Goal: Task Accomplishment & Management: Manage account settings

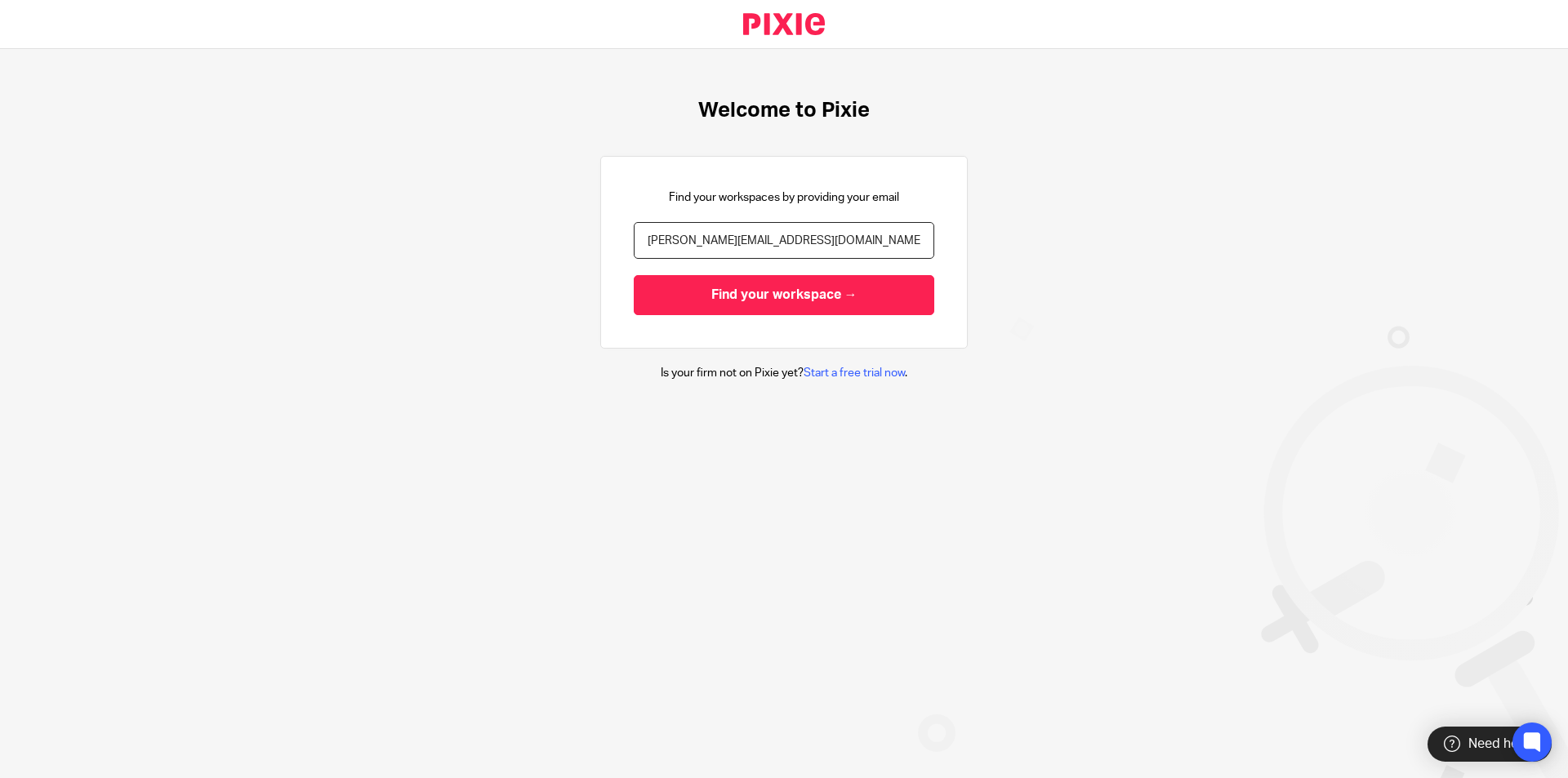
type input "[PERSON_NAME][EMAIL_ADDRESS][DOMAIN_NAME]"
click at [634, 275] on input "Find your workspace →" at bounding box center [784, 295] width 301 height 40
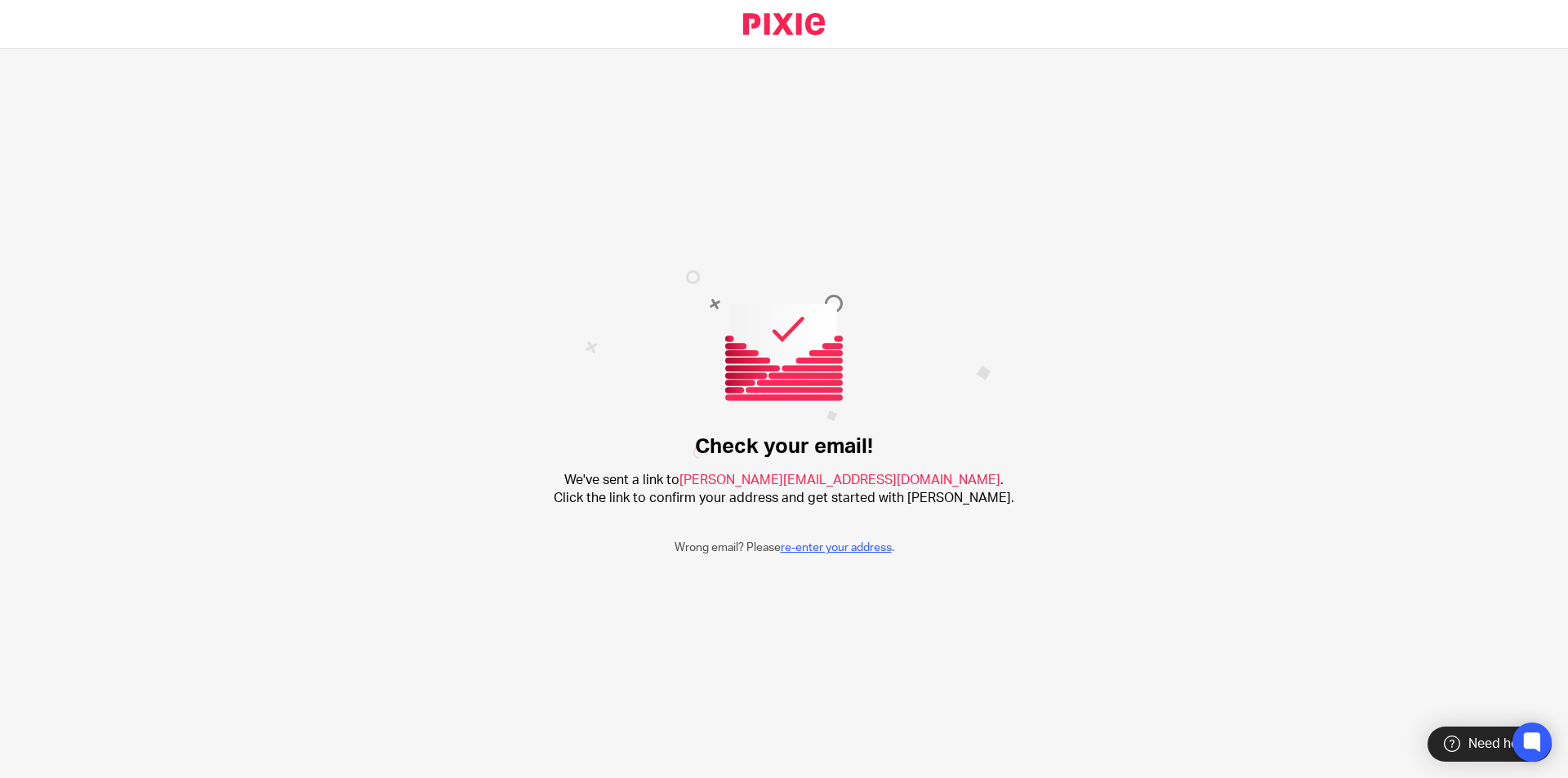
click at [841, 546] on link "re-enter your address" at bounding box center [836, 548] width 111 height 12
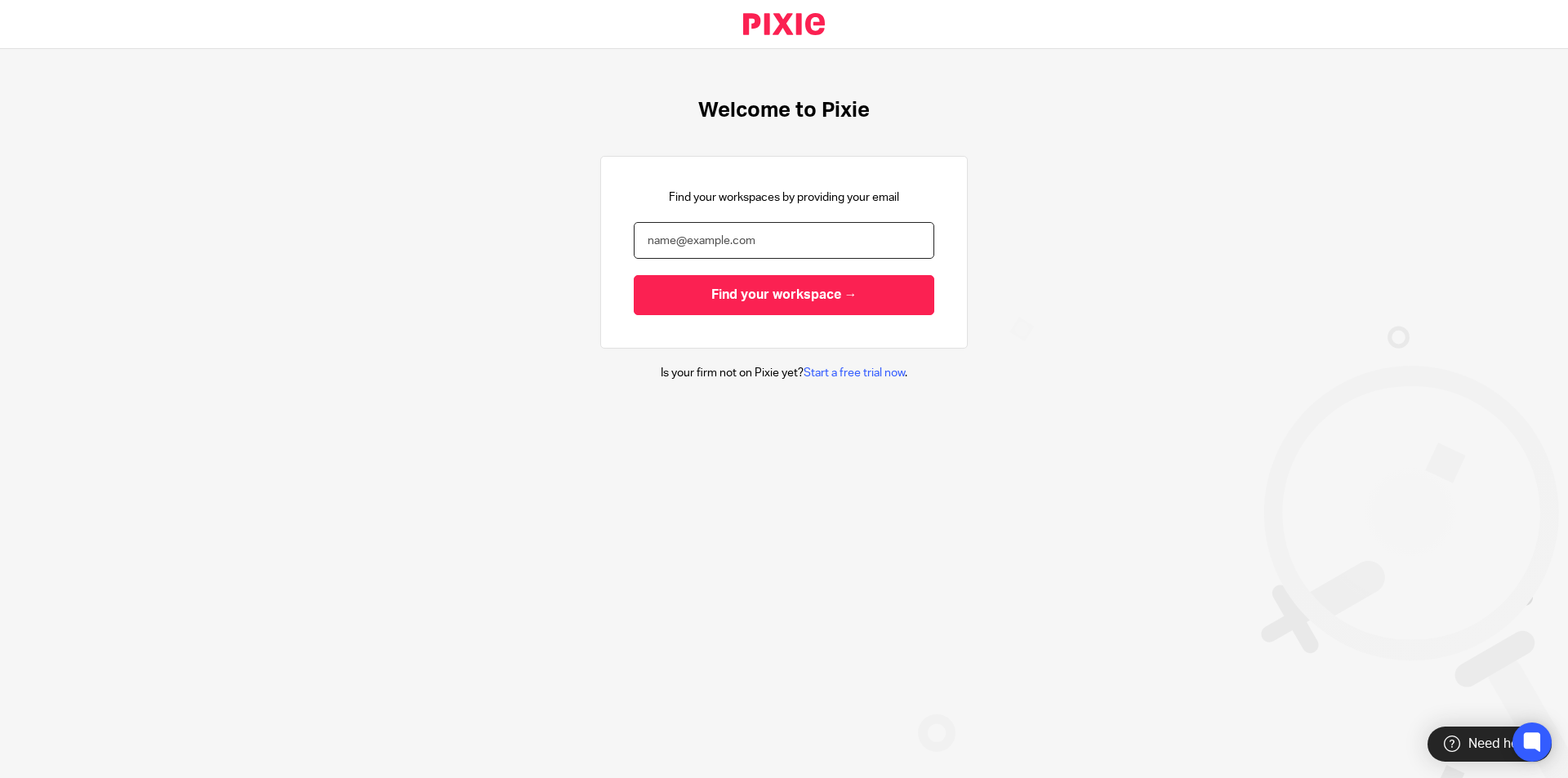
click at [712, 243] on input "email" at bounding box center [784, 241] width 301 height 37
type input "nicola@wearearcus.co.uk"
click at [634, 275] on input "Find your workspace →" at bounding box center [784, 295] width 301 height 40
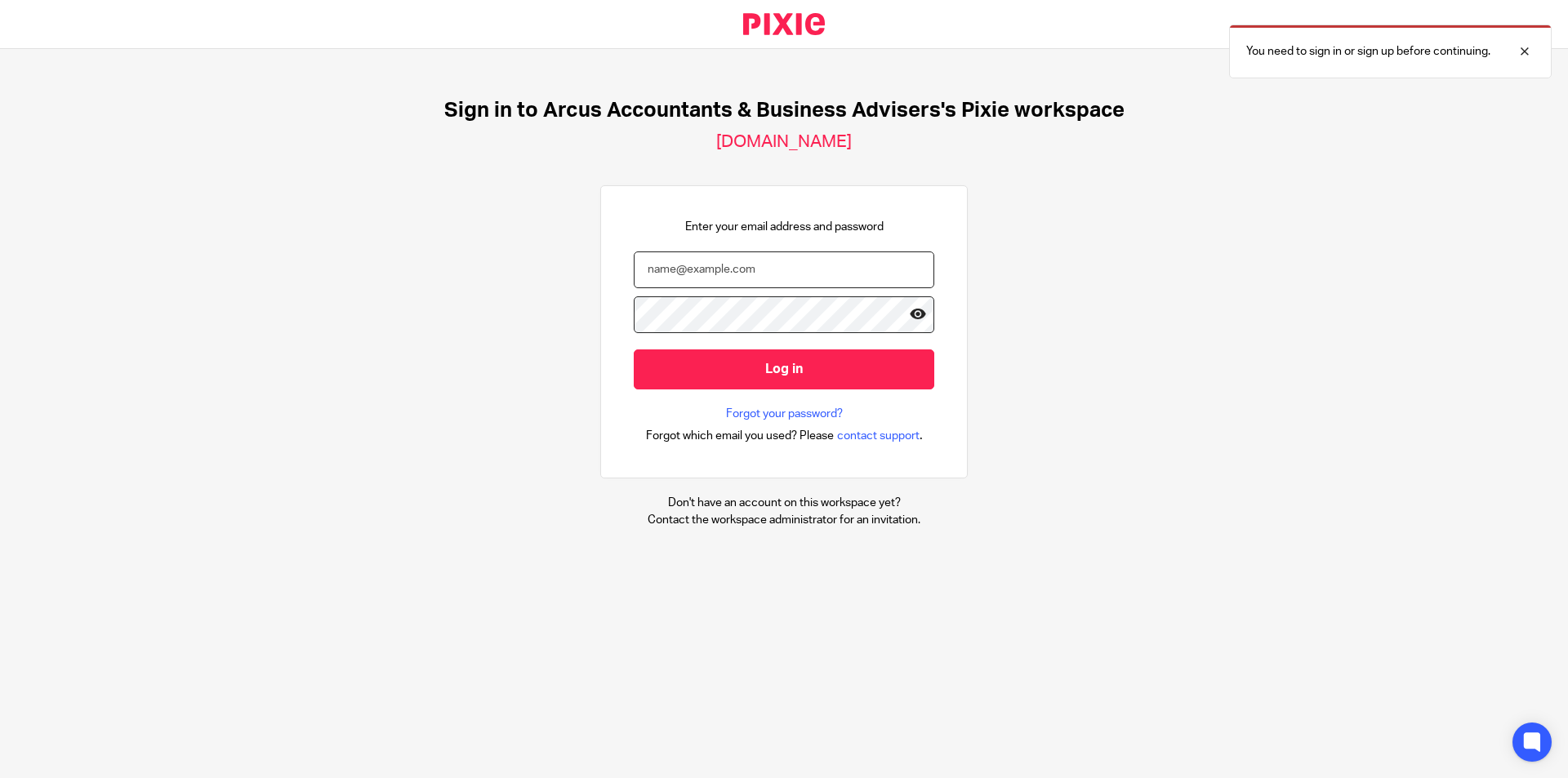
type input "nicola@wearearcus.co.uk"
click at [909, 313] on icon at bounding box center [917, 315] width 17 height 17
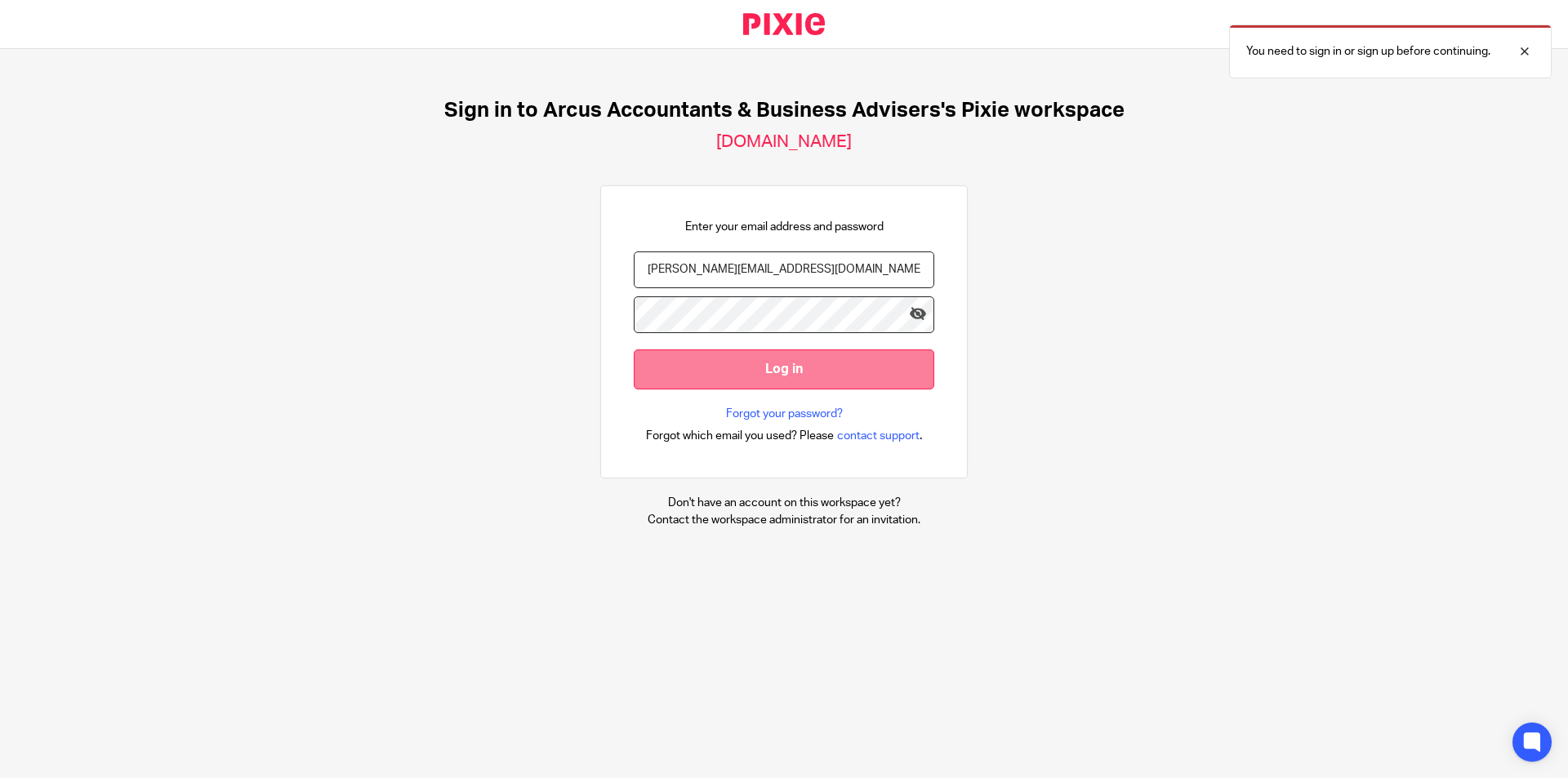
click at [802, 381] on input "Log in" at bounding box center [784, 369] width 301 height 40
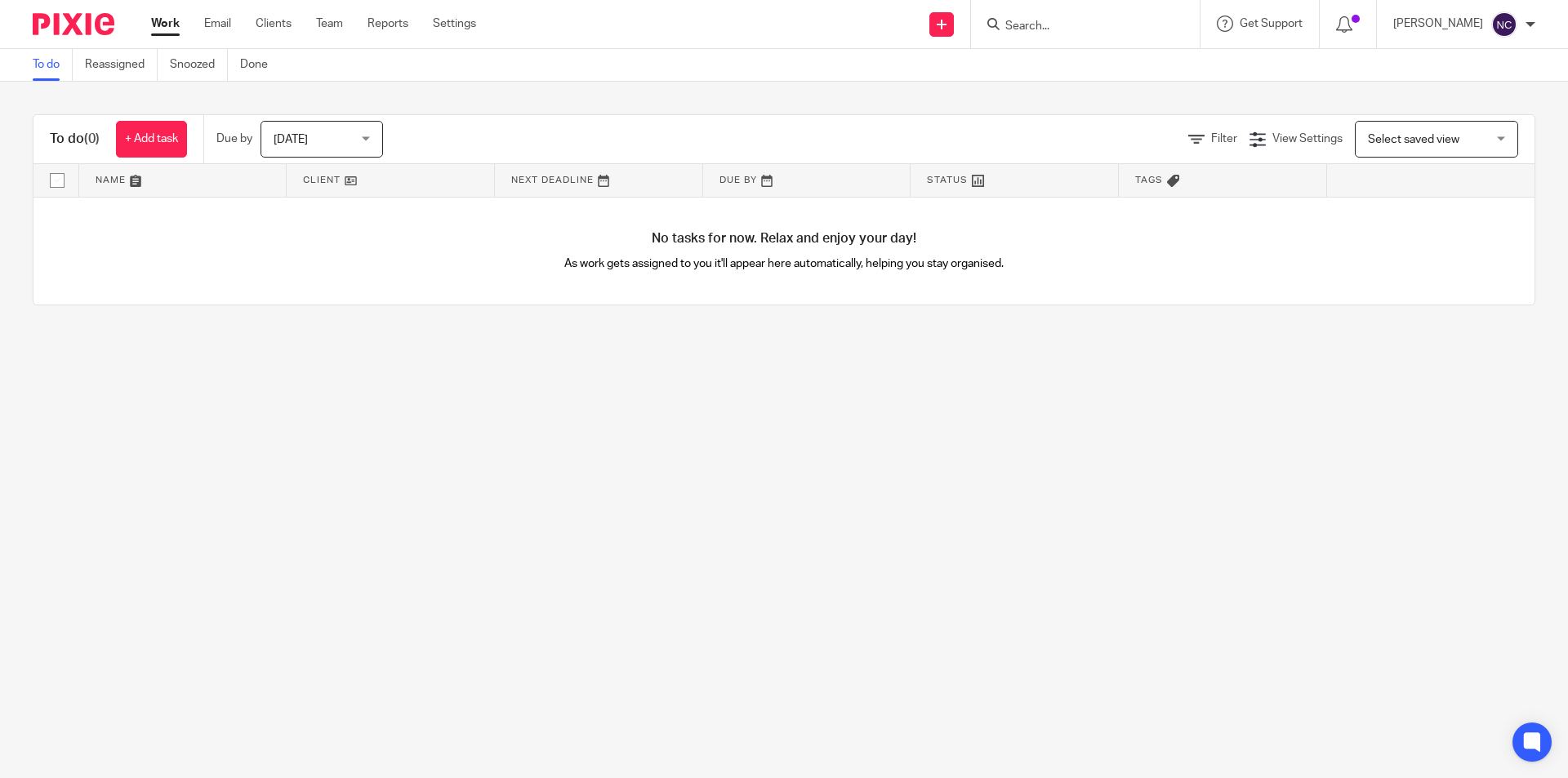
click at [1062, 22] on input "Search" at bounding box center [1077, 26] width 147 height 15
type input "[PERSON_NAME]"
click button "submit" at bounding box center [0, 0] width 0 height 0
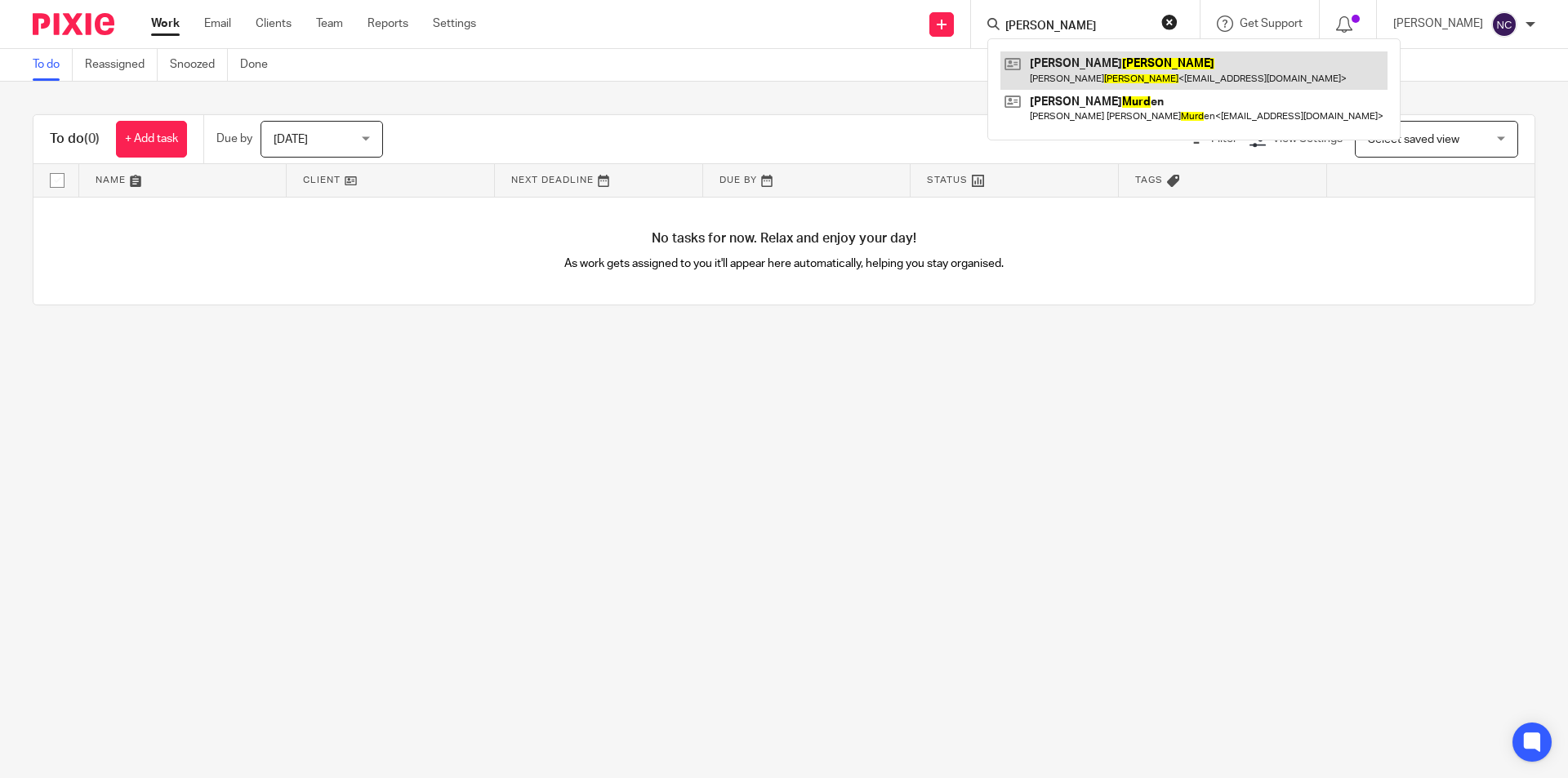
click at [1082, 75] on link at bounding box center [1194, 71] width 387 height 37
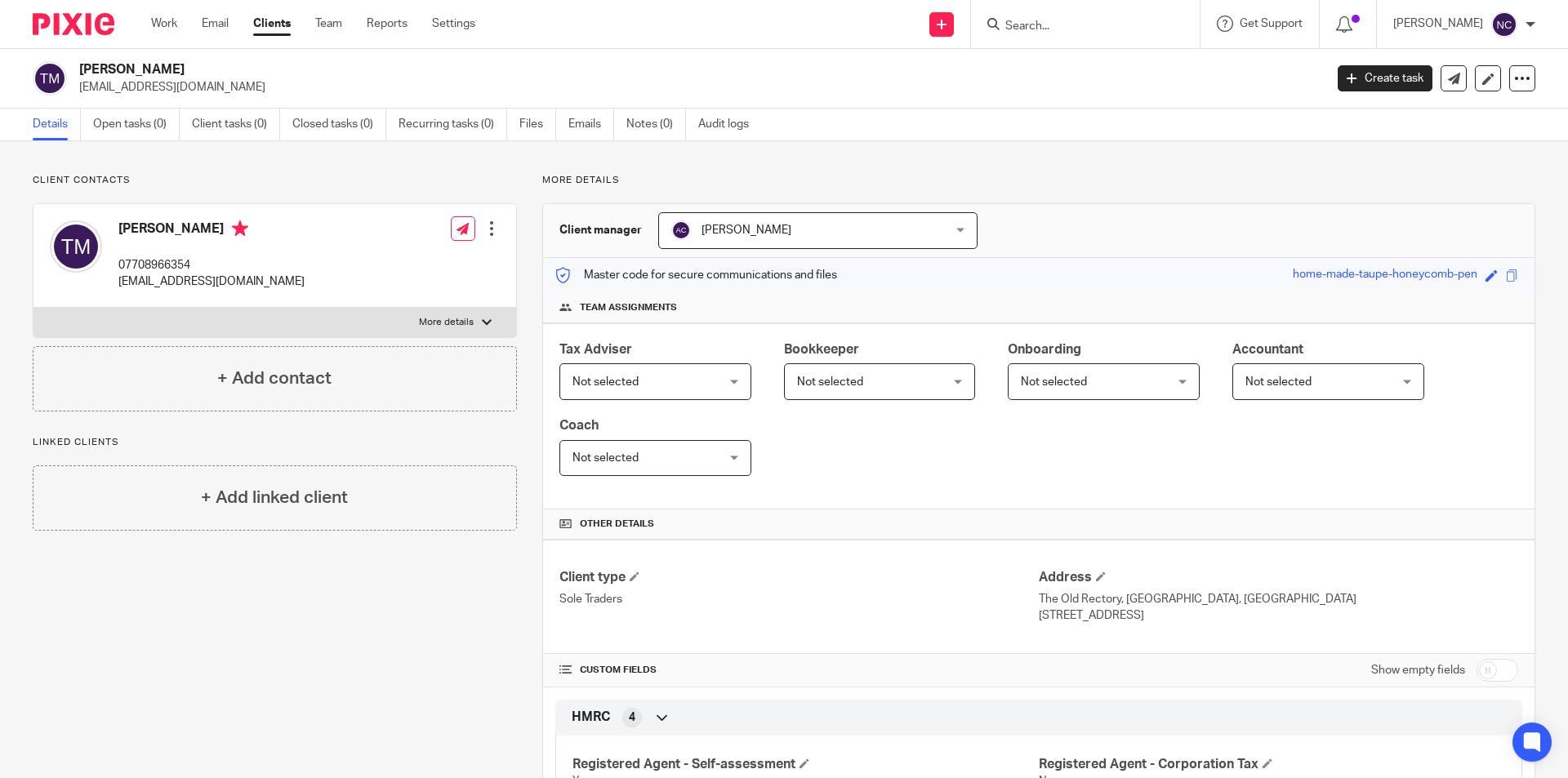
click at [701, 376] on span "Not selected" at bounding box center [643, 381] width 142 height 34
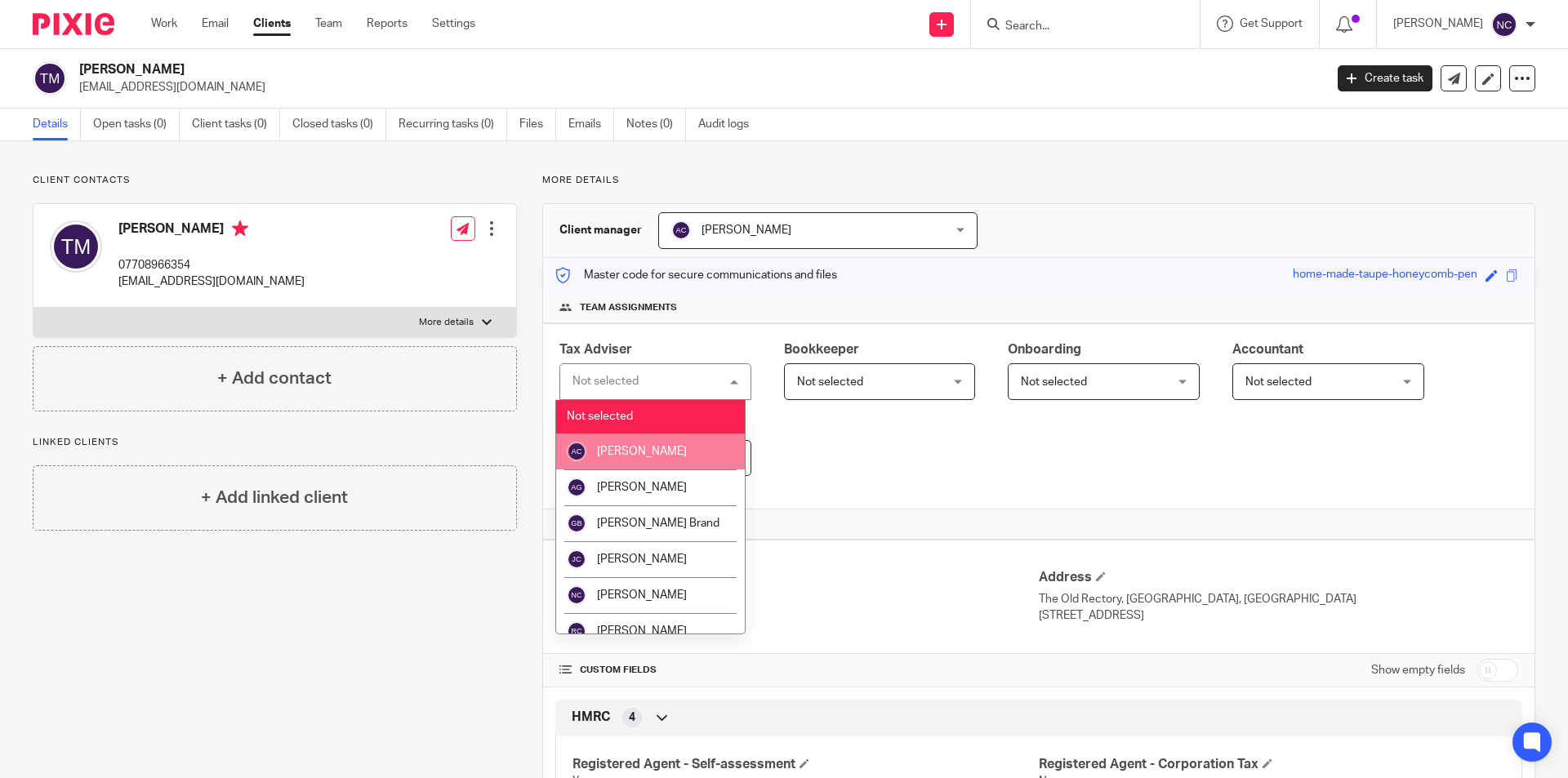
click at [664, 449] on span "[PERSON_NAME]" at bounding box center [642, 452] width 90 height 12
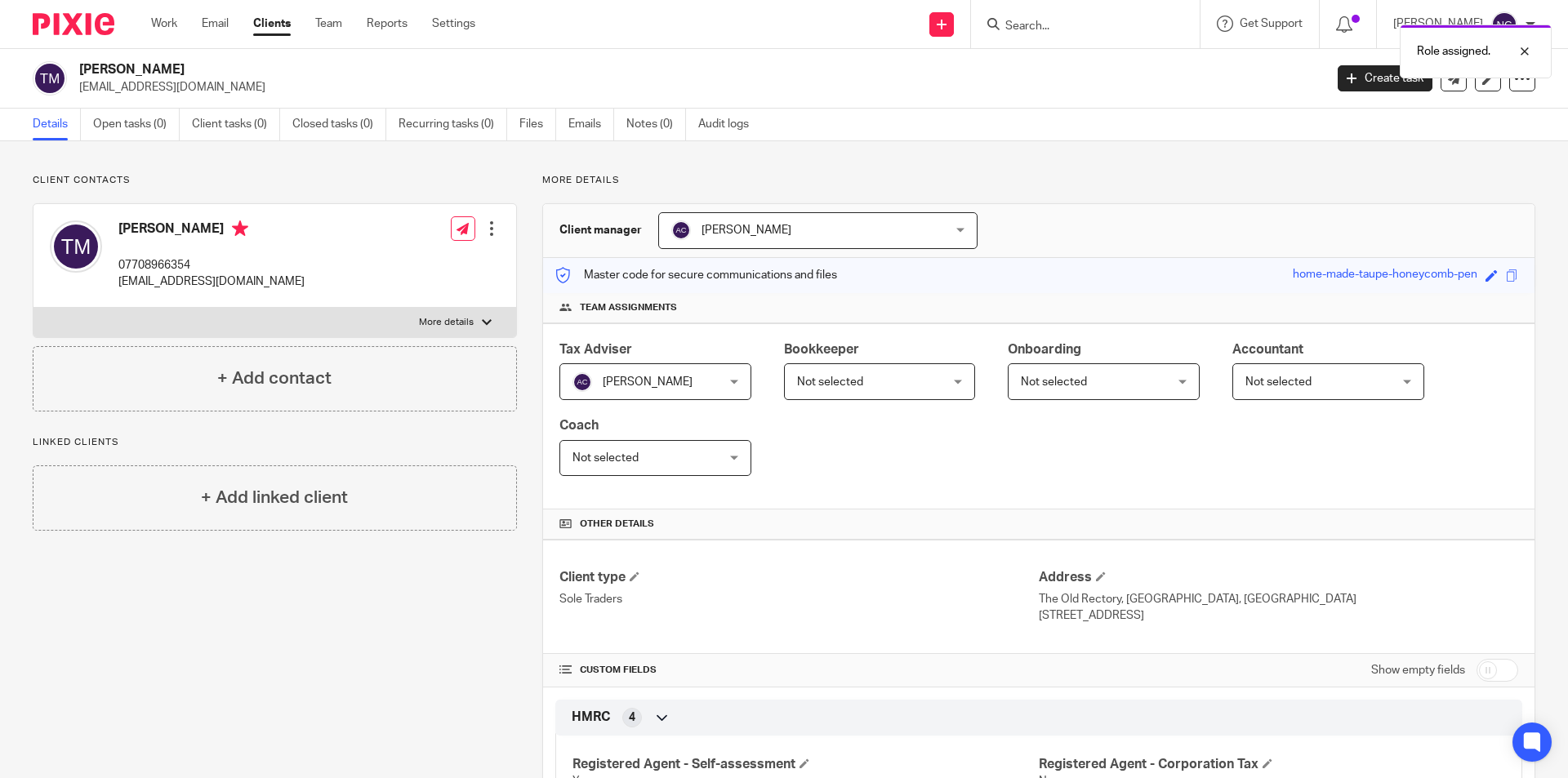
click at [123, 121] on link "Open tasks (0)" at bounding box center [136, 124] width 86 height 32
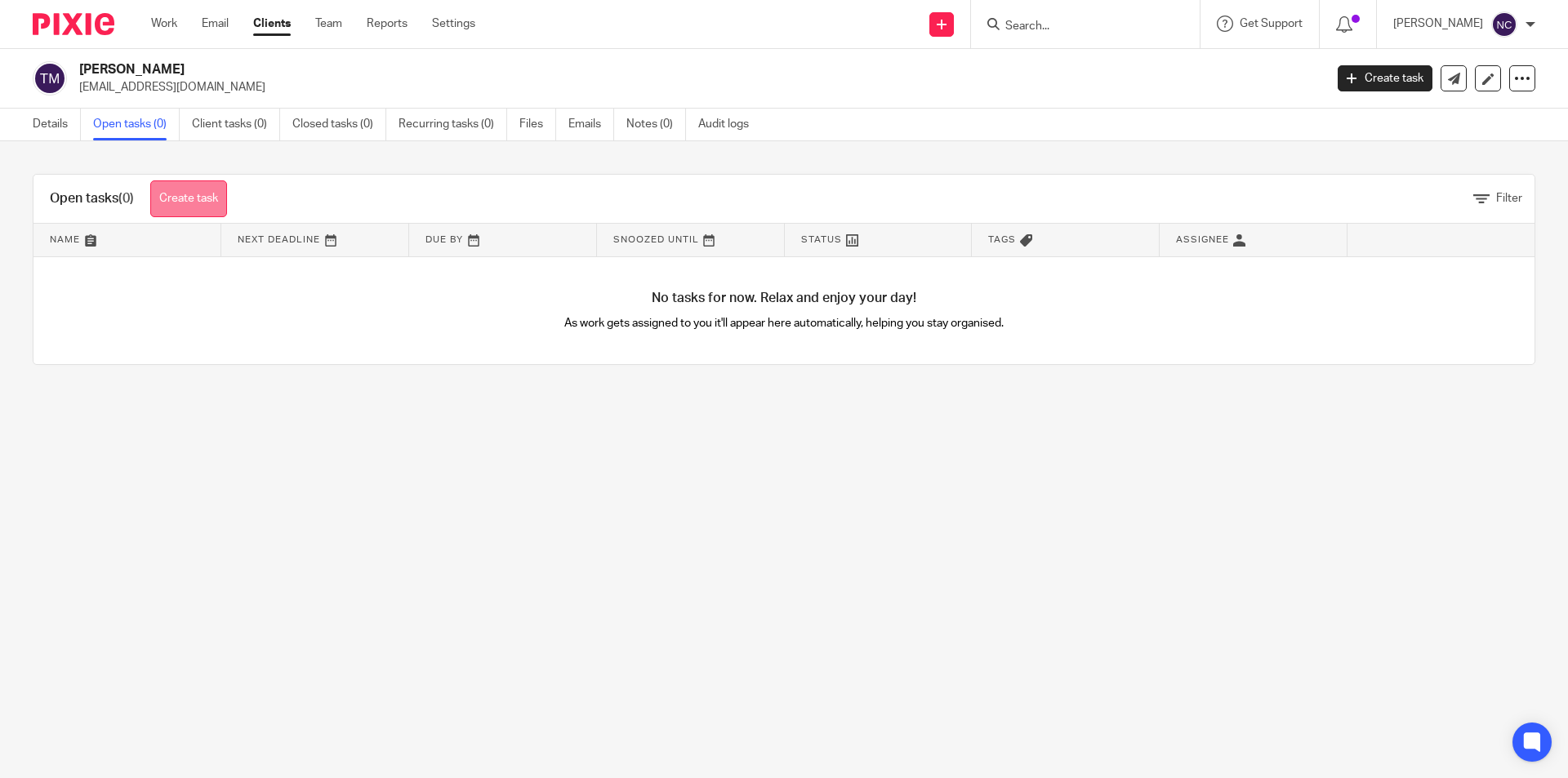
click at [216, 206] on link "Create task" at bounding box center [188, 199] width 76 height 37
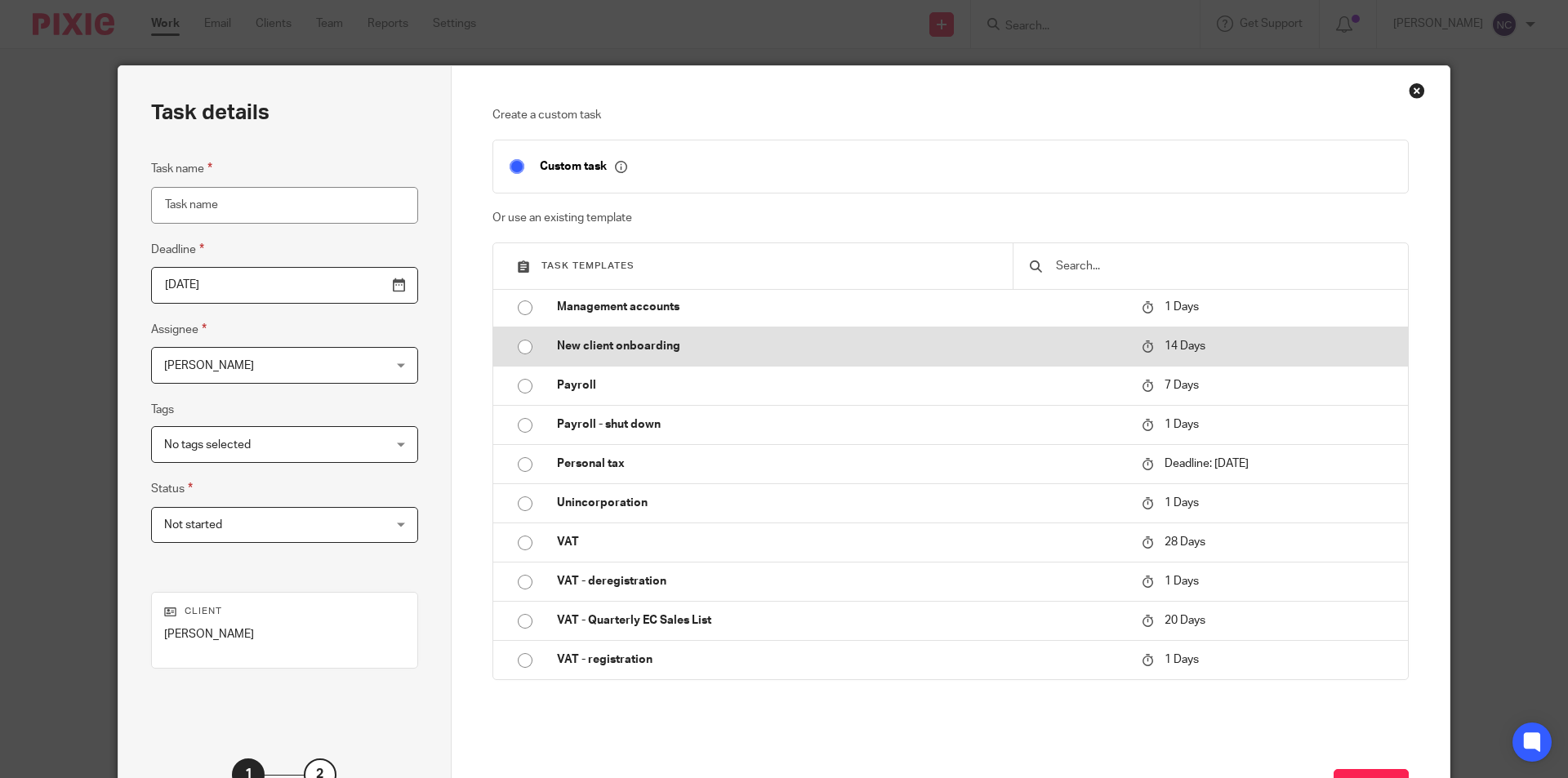
scroll to position [132, 0]
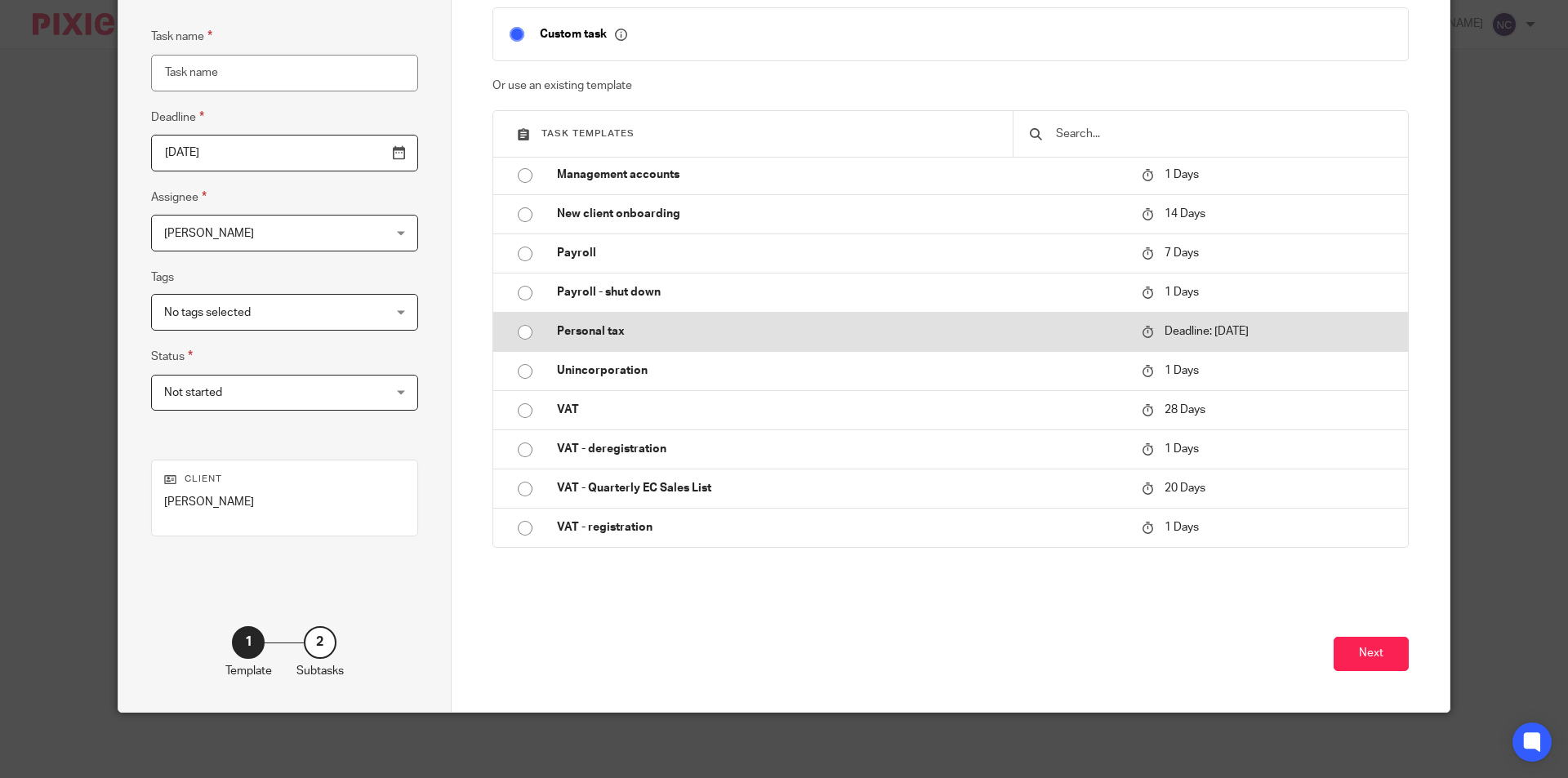
click at [620, 321] on td "Personal tax" at bounding box center [837, 331] width 593 height 39
type input "2026-01-31"
type input "Personal tax"
checkbox input "false"
radio input "true"
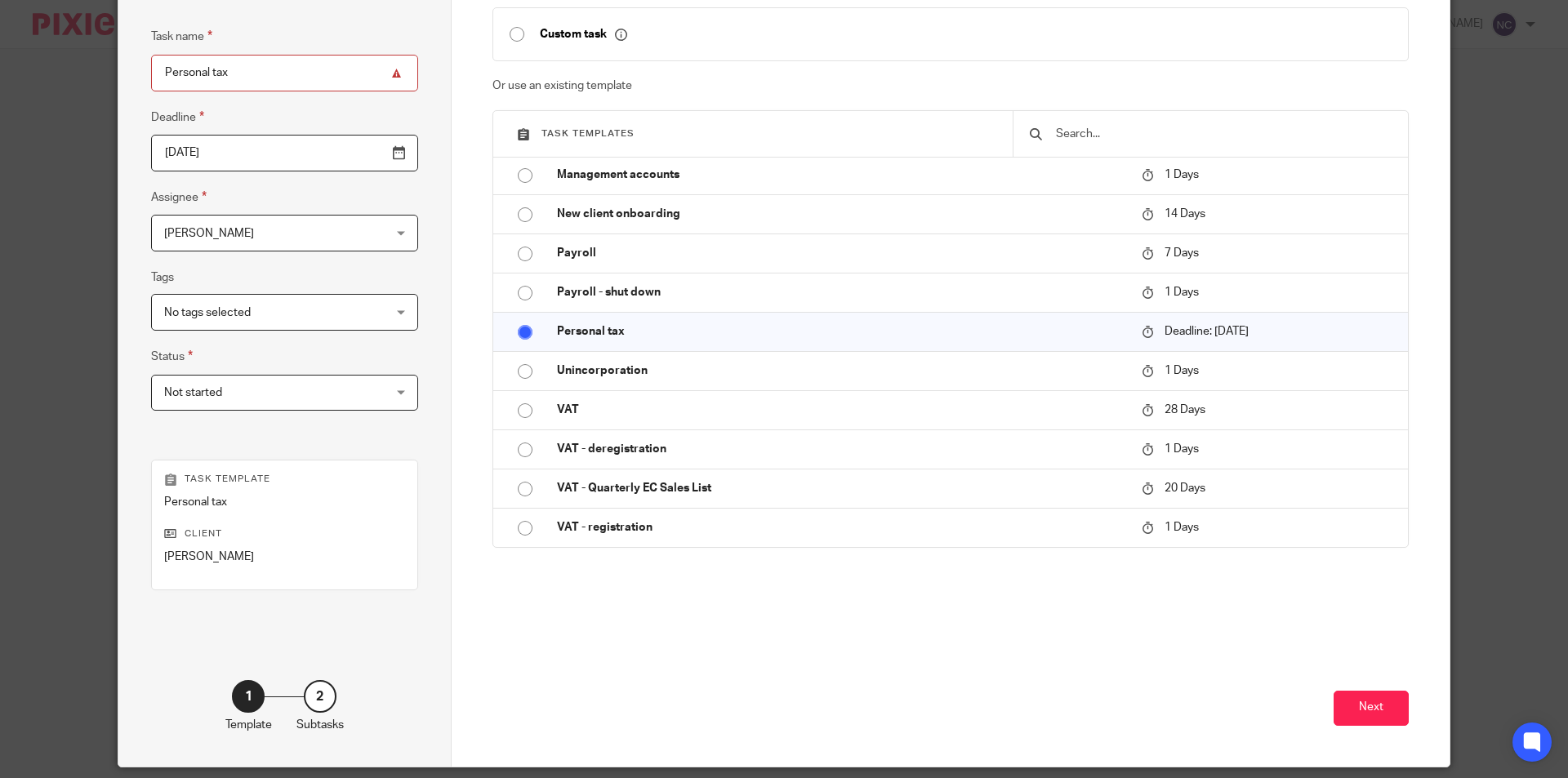
click at [342, 223] on div "Nicola Cross Nicola Cross" at bounding box center [284, 233] width 268 height 37
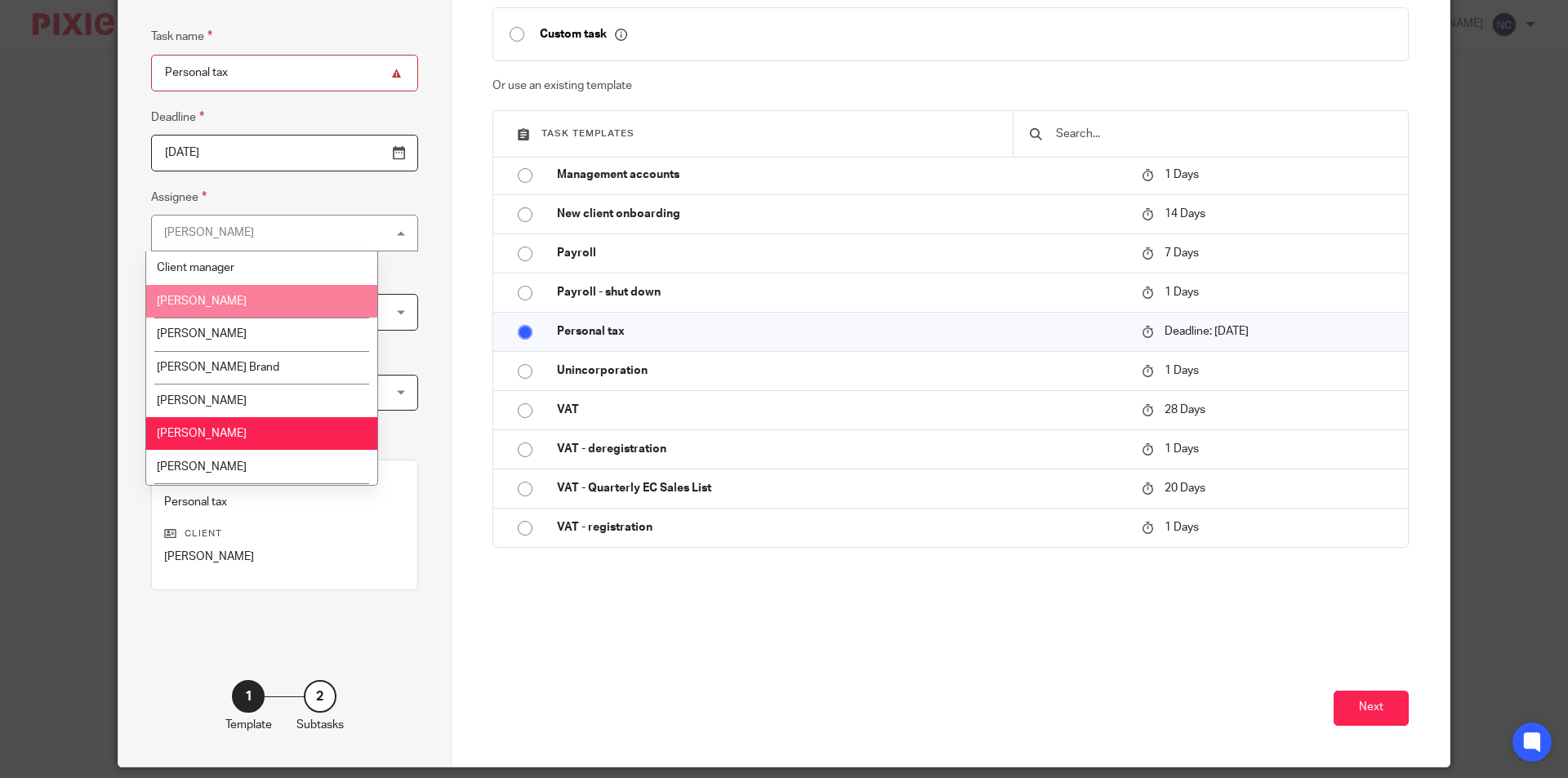
click at [281, 293] on li "Andrew Cross" at bounding box center [262, 302] width 231 height 33
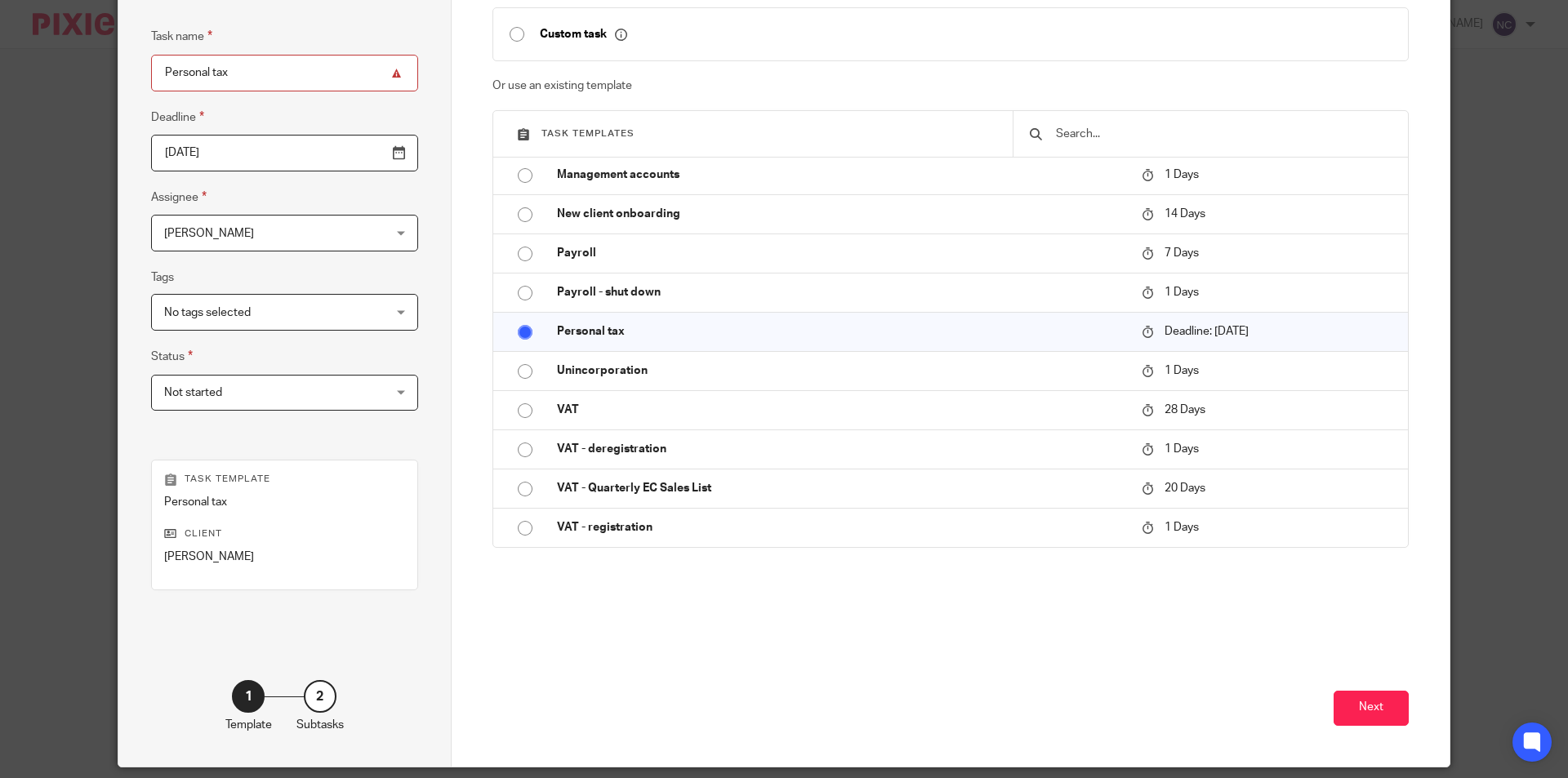
click at [291, 400] on span "Not started" at bounding box center [266, 392] width 203 height 34
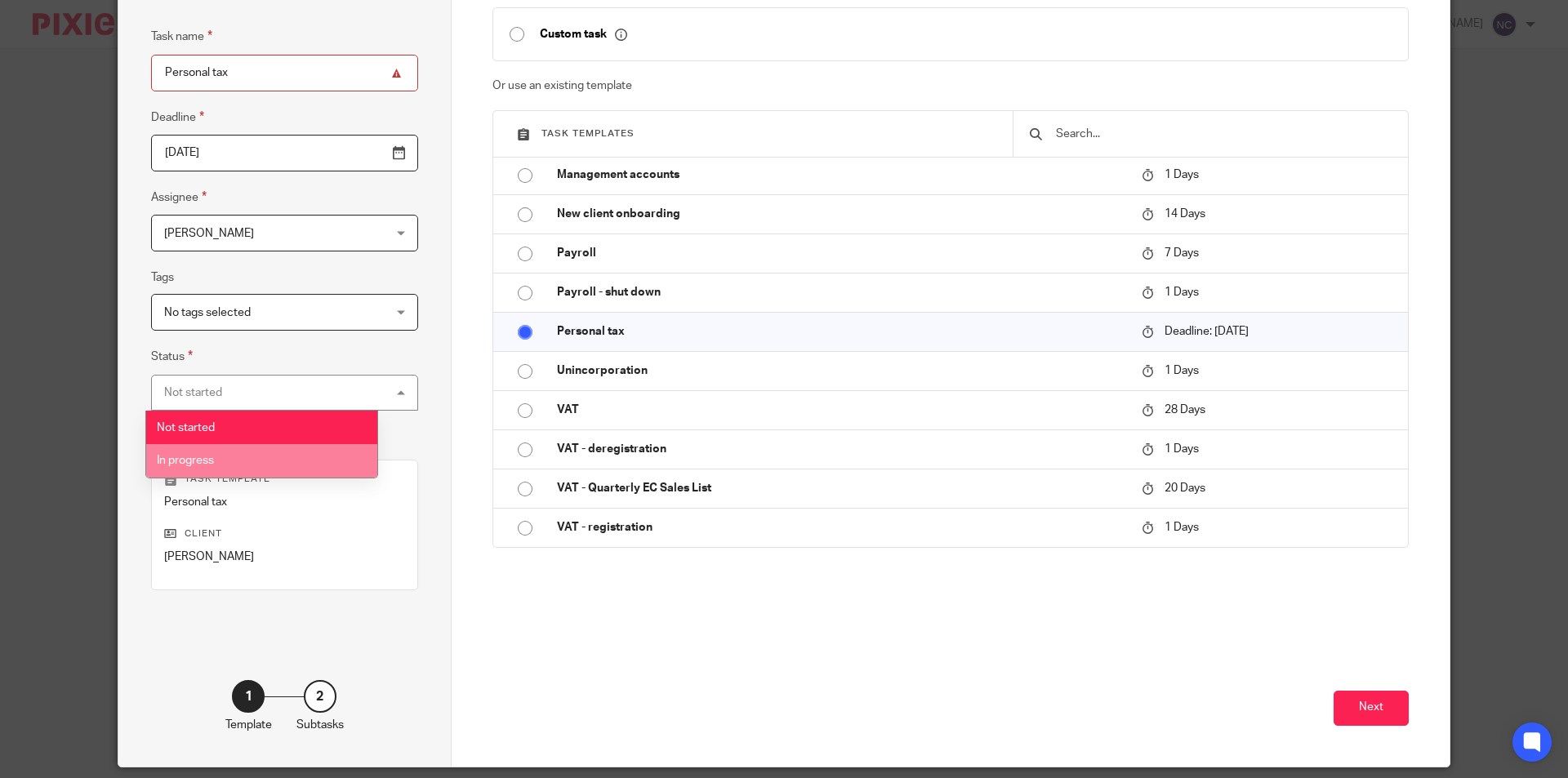
click at [243, 458] on li "In progress" at bounding box center [262, 461] width 231 height 33
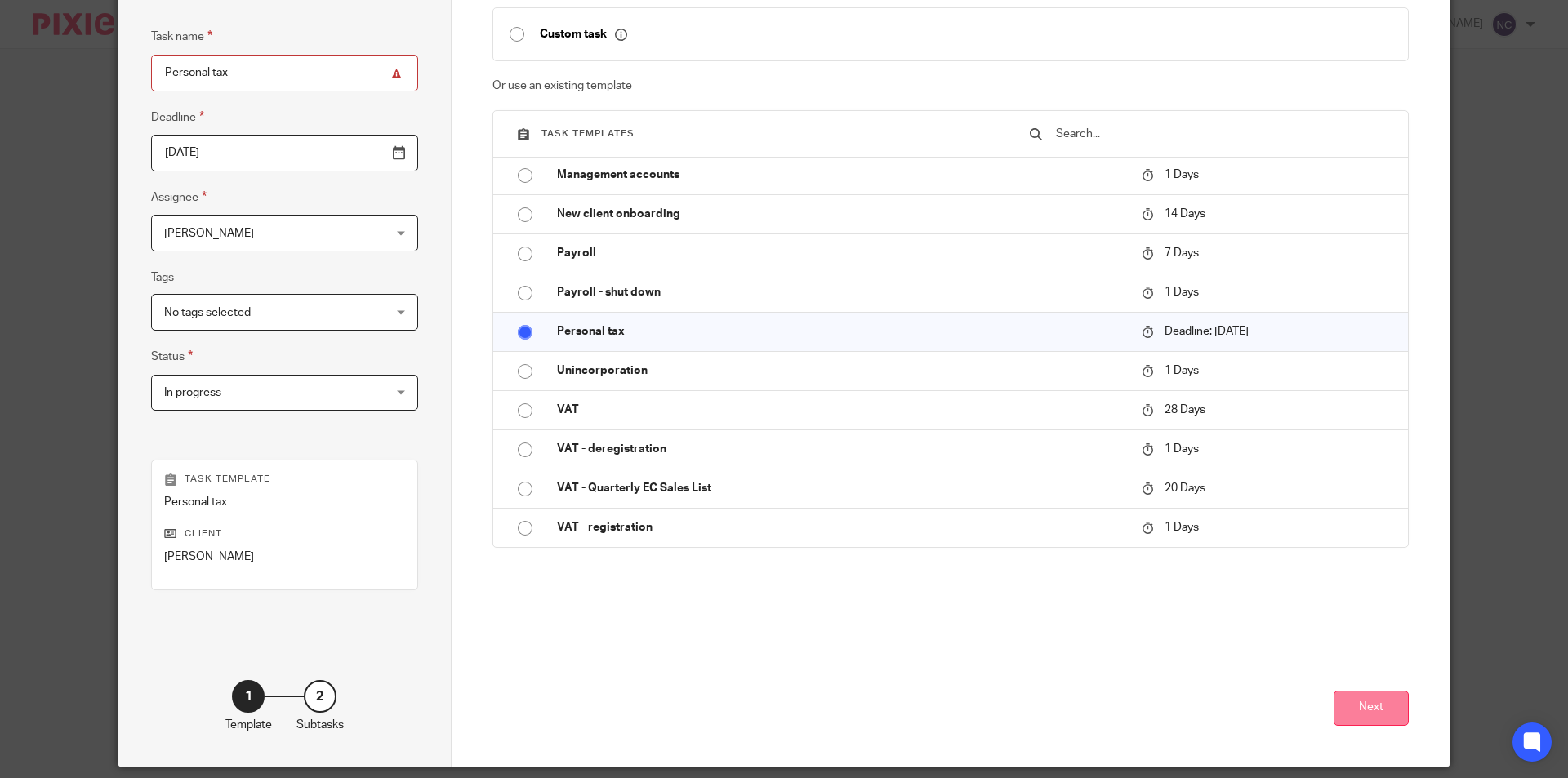
click at [1345, 704] on button "Next" at bounding box center [1371, 708] width 75 height 35
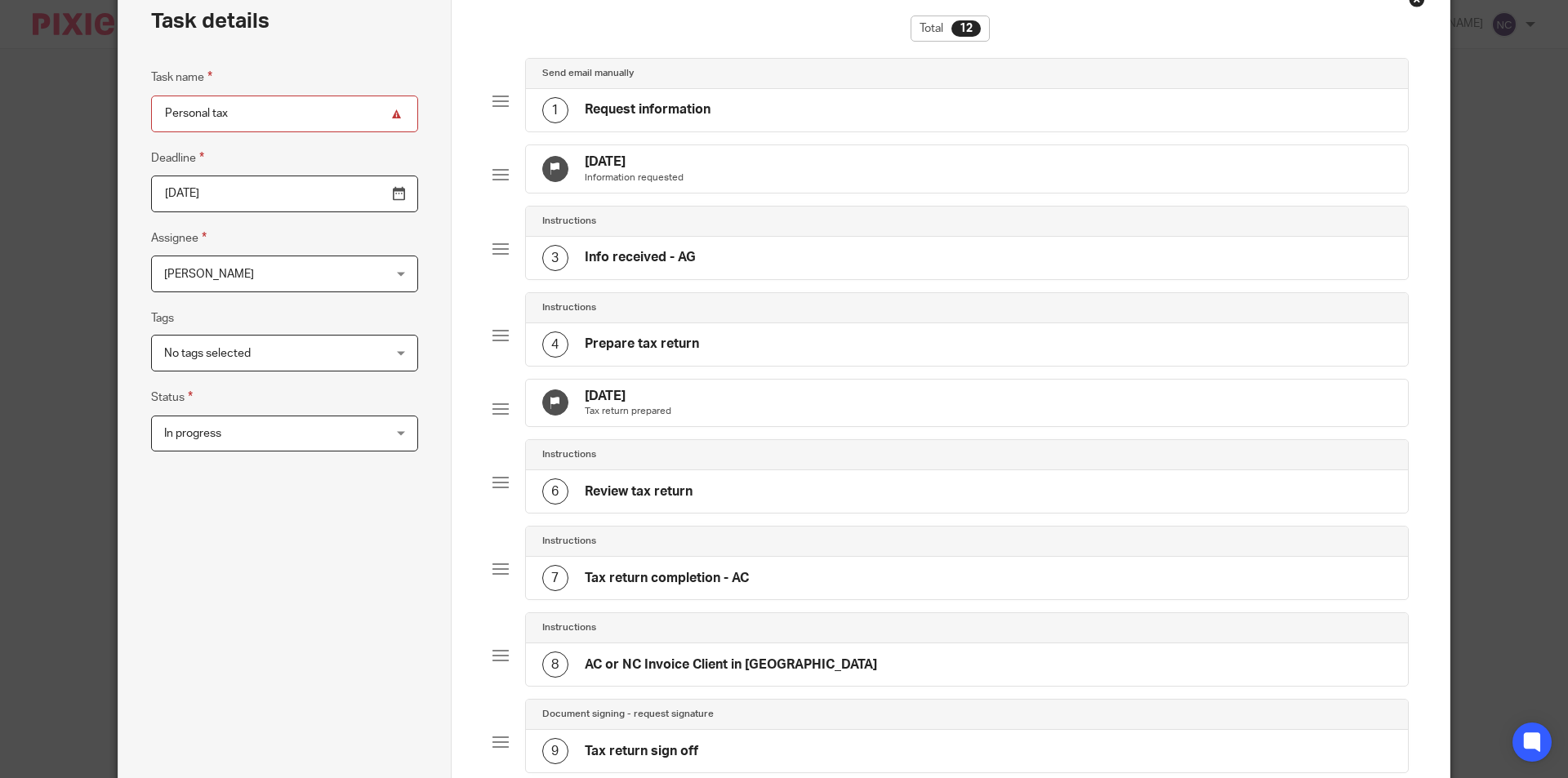
scroll to position [0, 0]
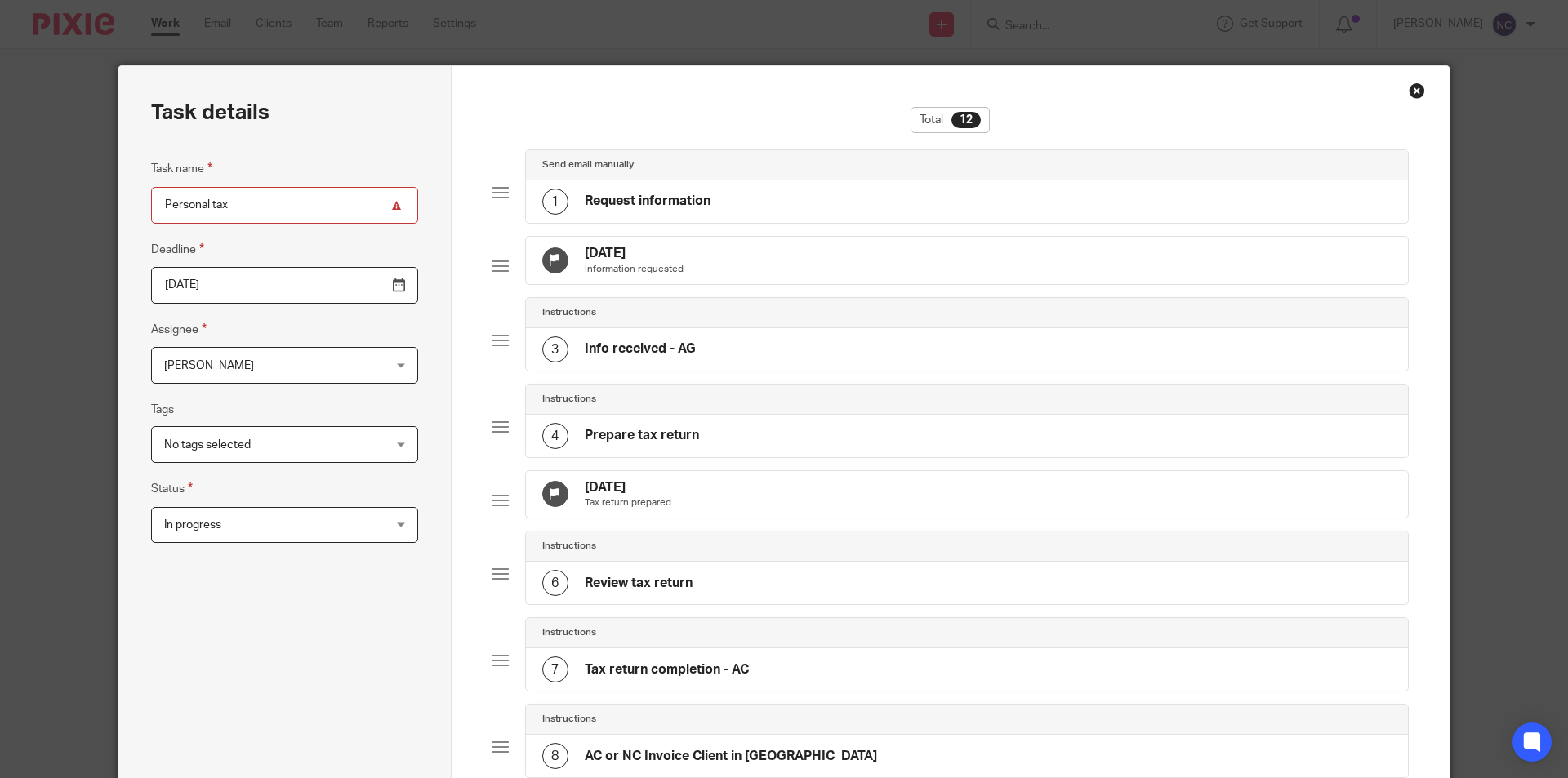
click at [895, 185] on div "1 Request information" at bounding box center [967, 201] width 883 height 42
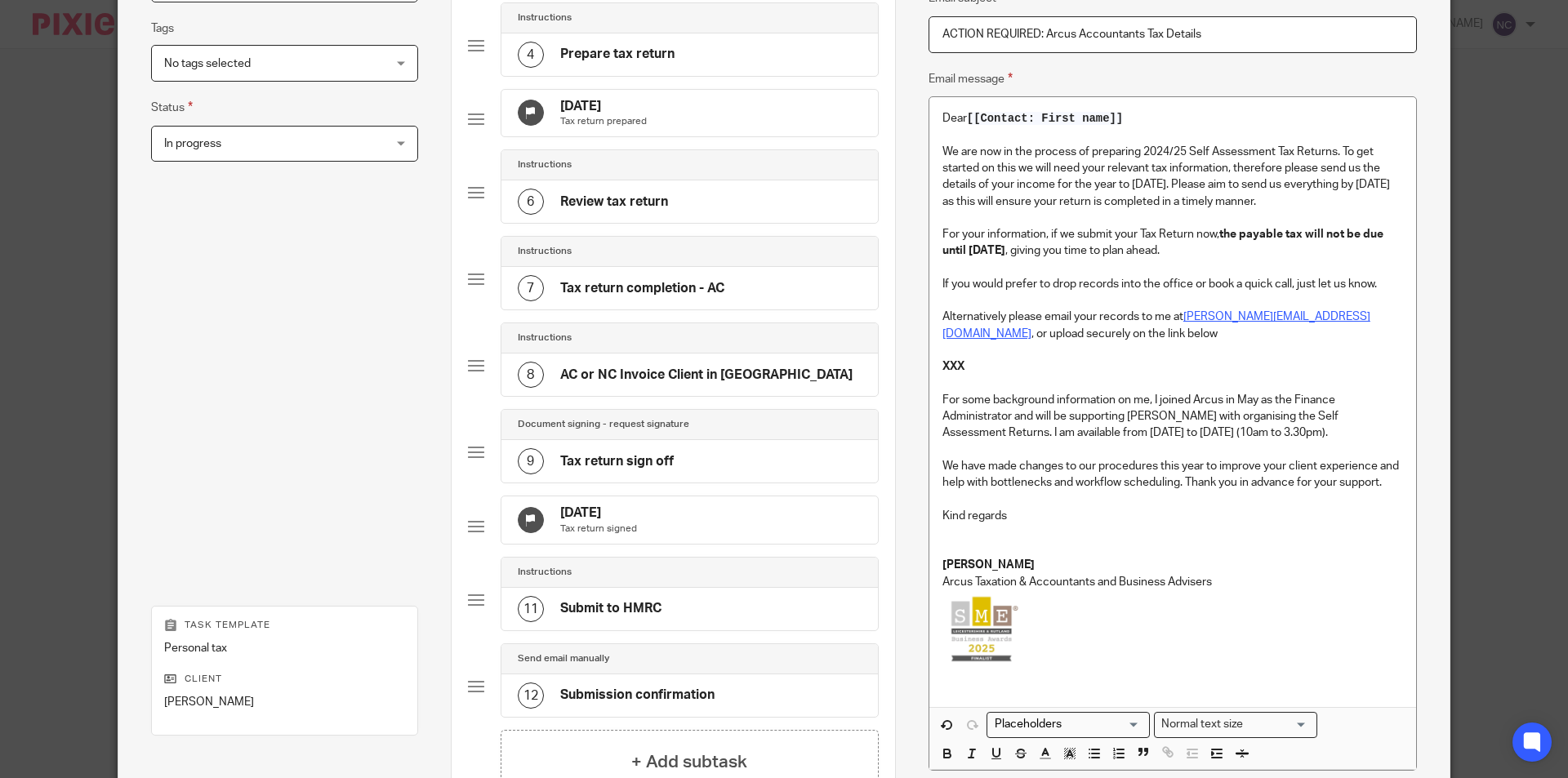
scroll to position [620, 0]
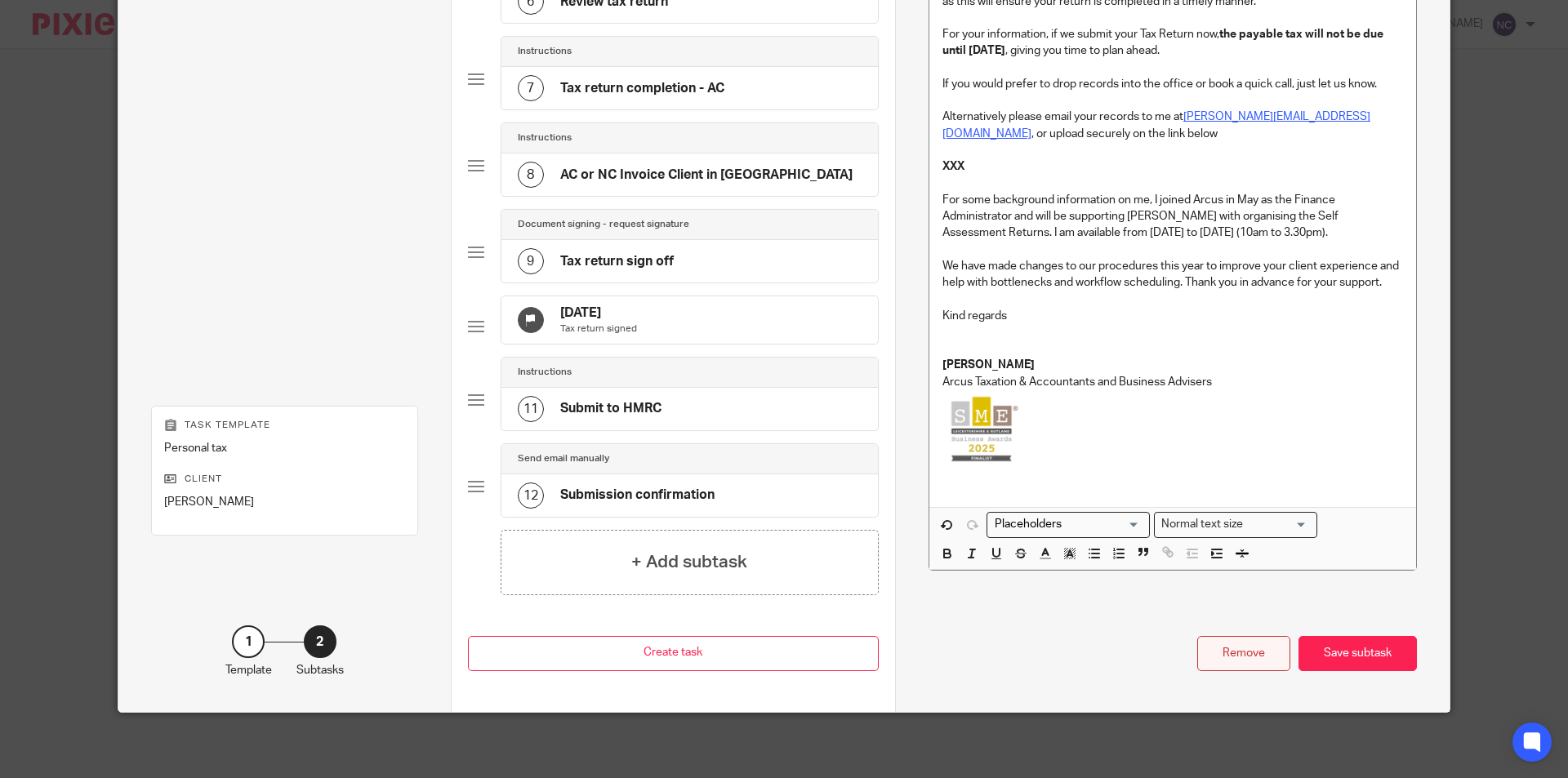
click at [1250, 653] on div "Remove" at bounding box center [1244, 654] width 93 height 35
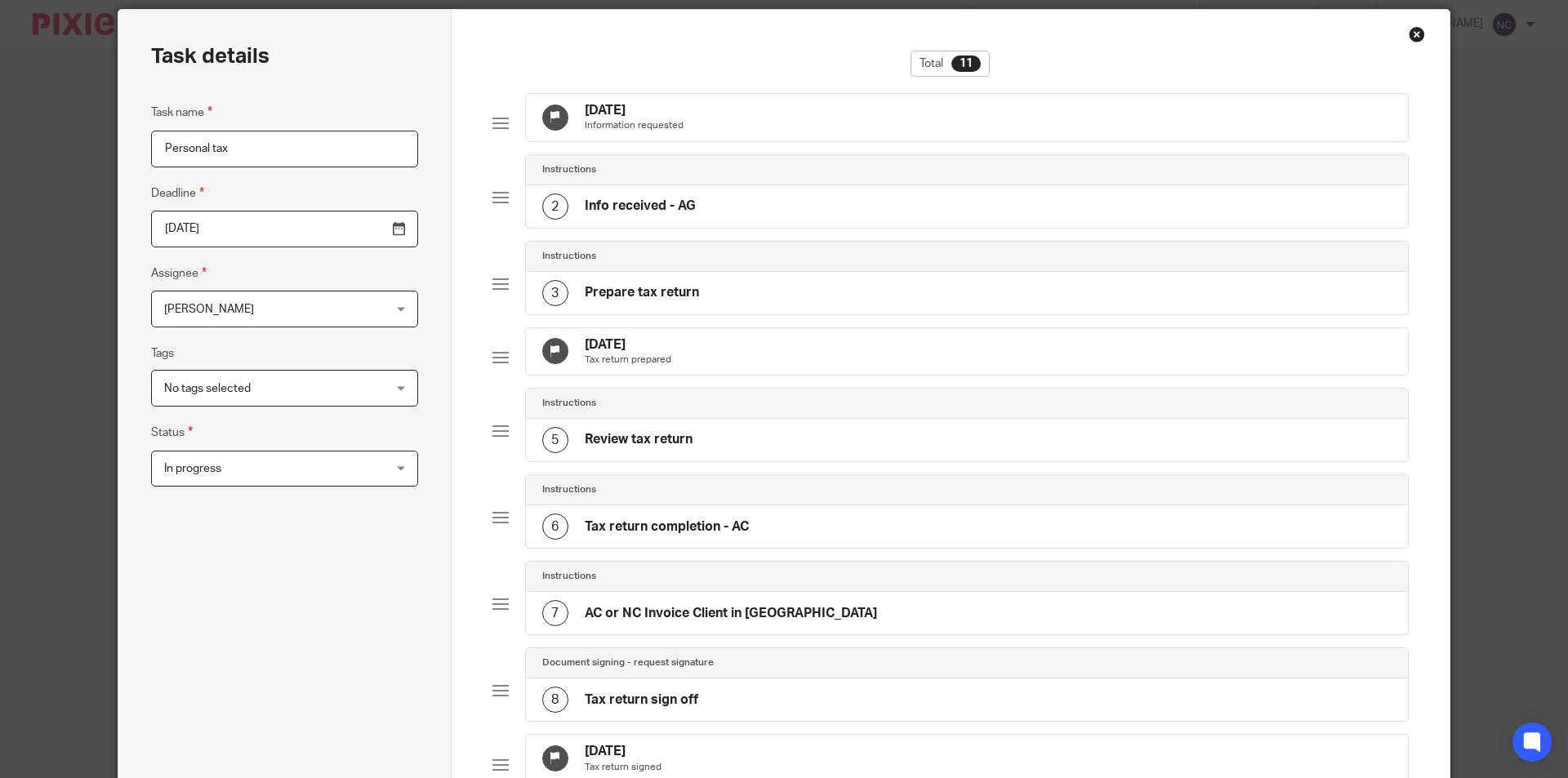
scroll to position [0, 0]
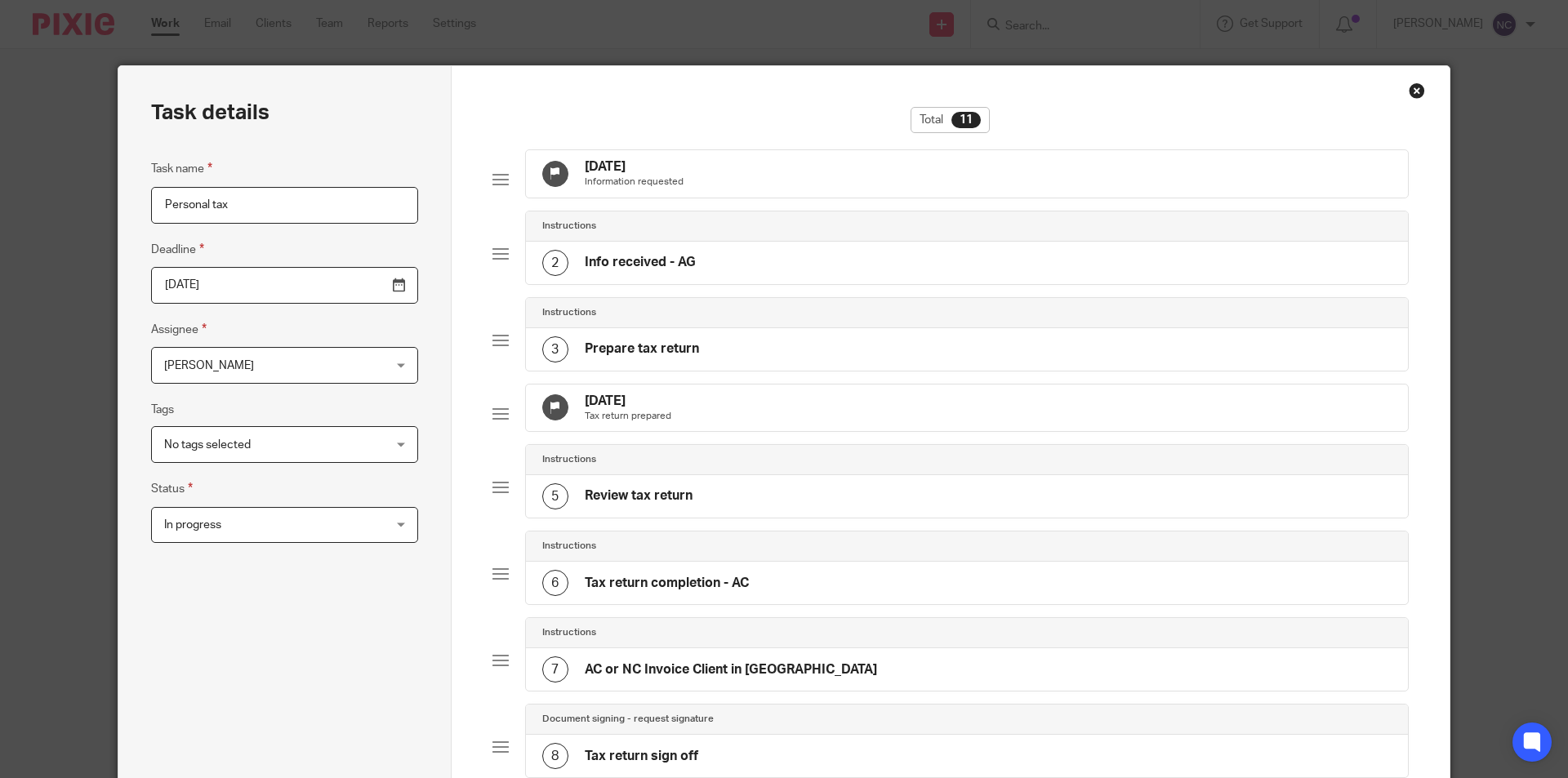
click at [934, 259] on div "2 Info received - AG" at bounding box center [967, 263] width 883 height 42
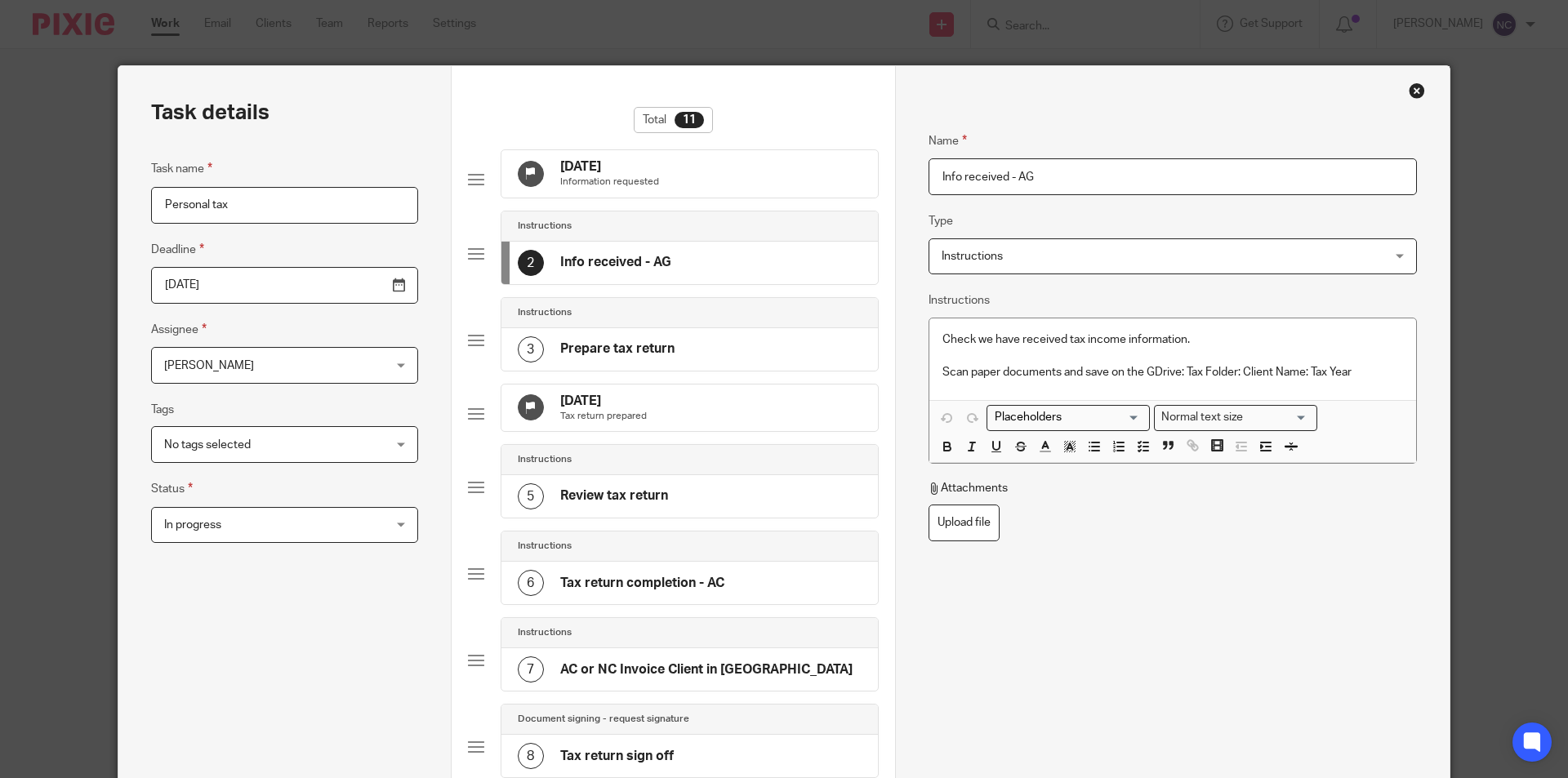
click at [1072, 554] on div "Name Info received - AG Type Instructions Instructions Instructions Document si…" at bounding box center [1173, 479] width 488 height 746
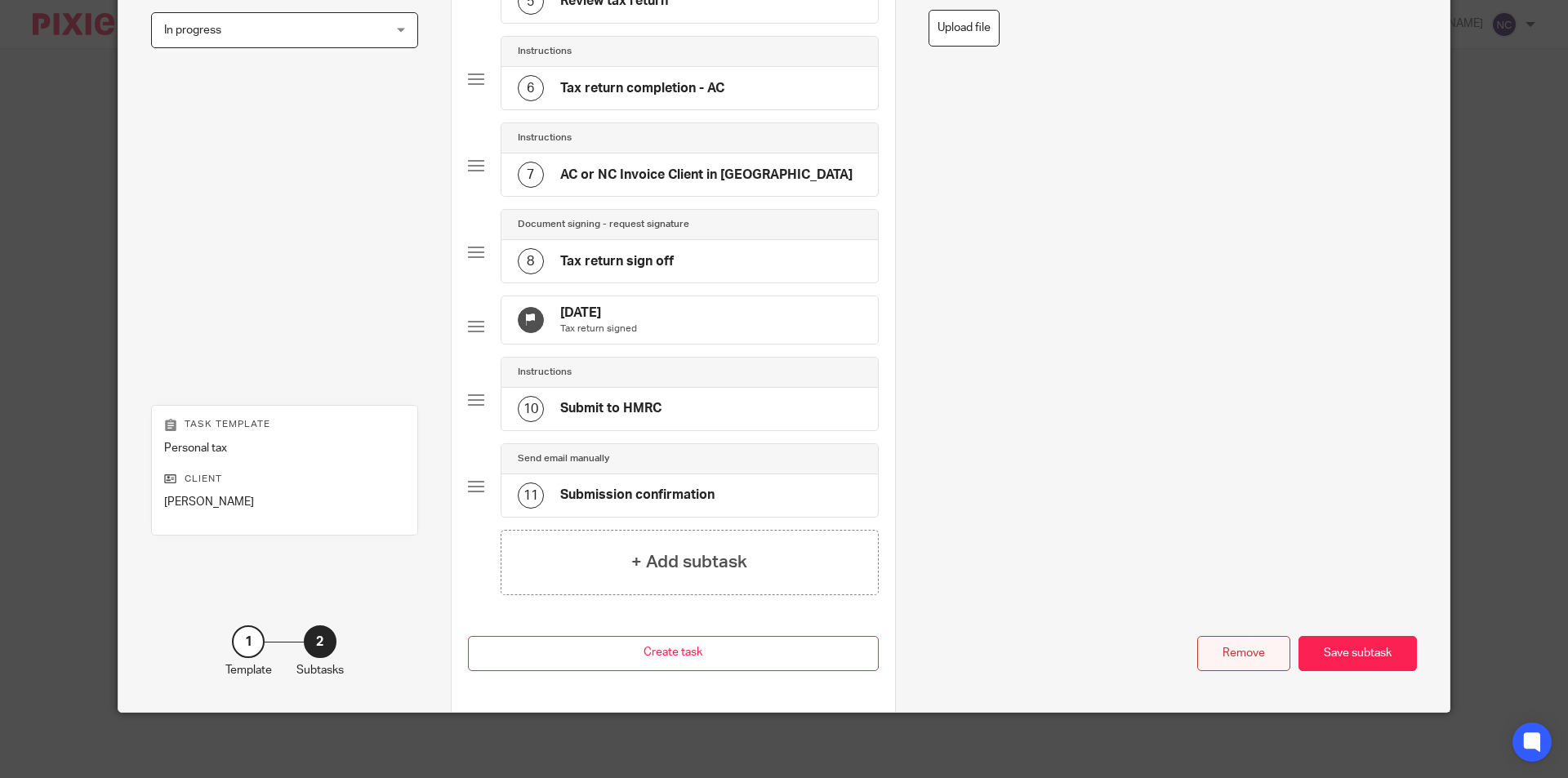
click at [1237, 663] on div "Remove" at bounding box center [1244, 654] width 93 height 35
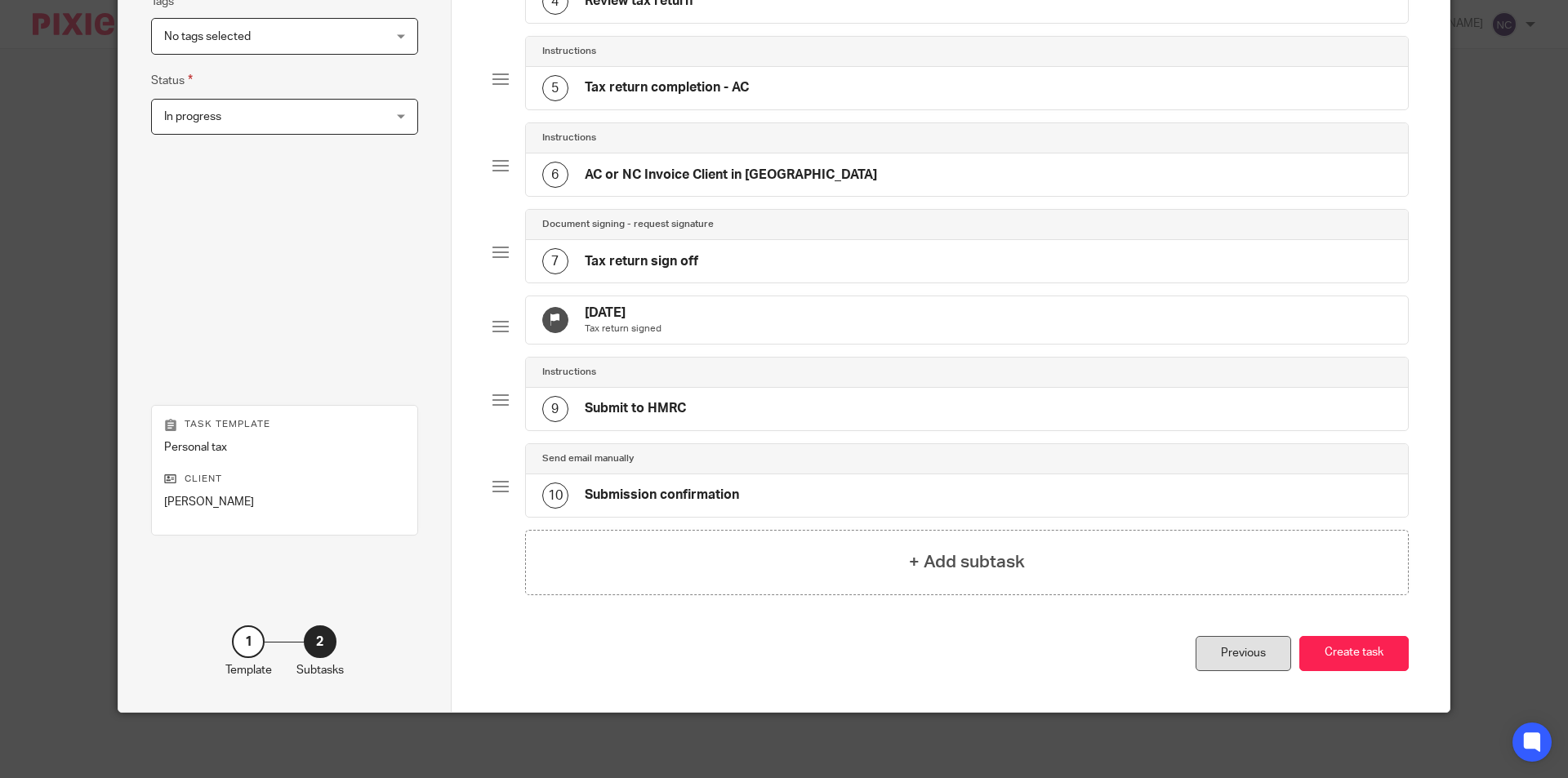
drag, startPoint x: 1359, startPoint y: 656, endPoint x: 1260, endPoint y: 641, distance: 100.1
click at [1340, 659] on button "Create task" at bounding box center [1354, 654] width 110 height 35
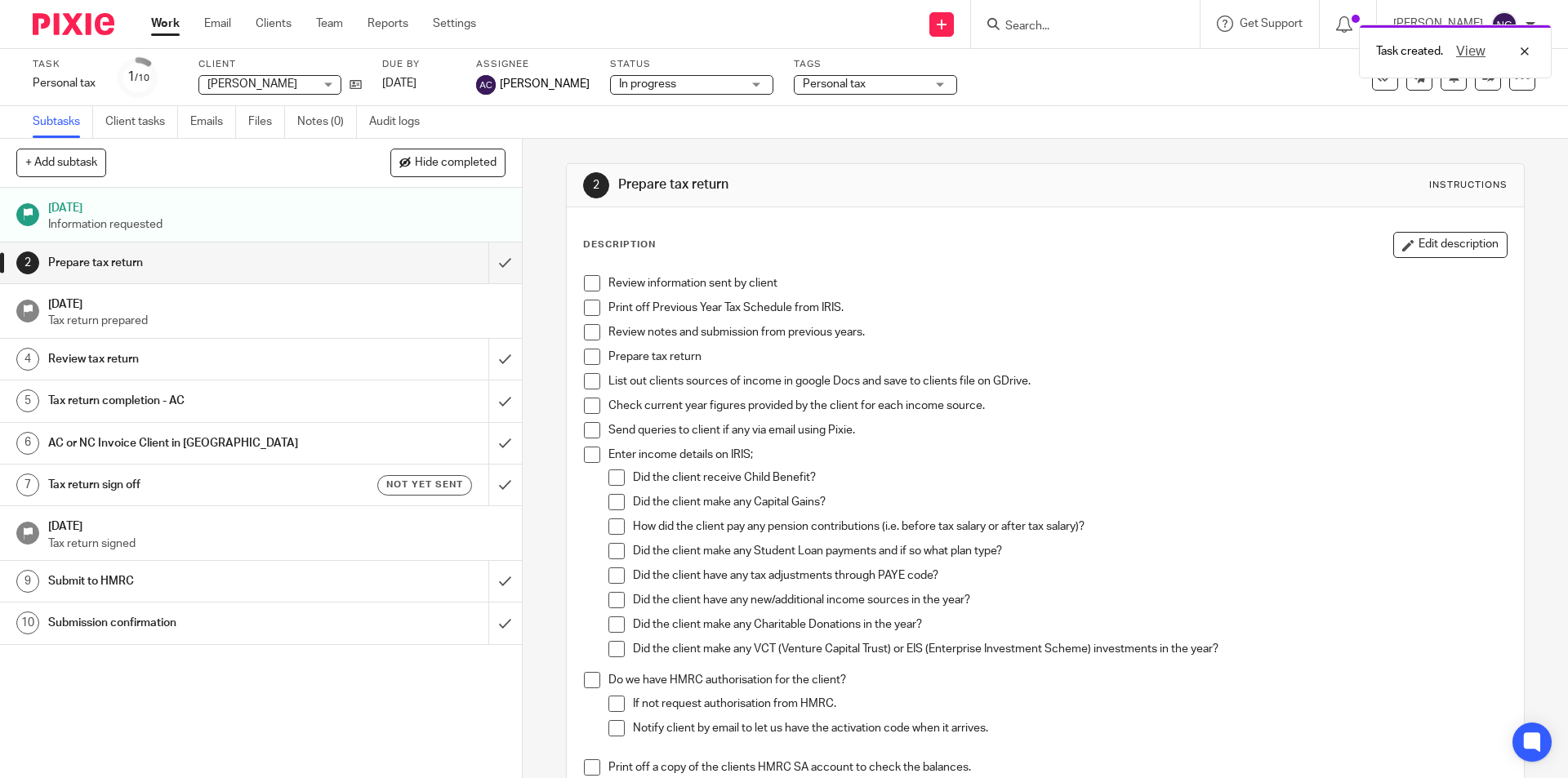
click at [1057, 33] on div "Task created. View" at bounding box center [1167, 47] width 767 height 62
click at [1034, 24] on input "Search" at bounding box center [1077, 26] width 147 height 15
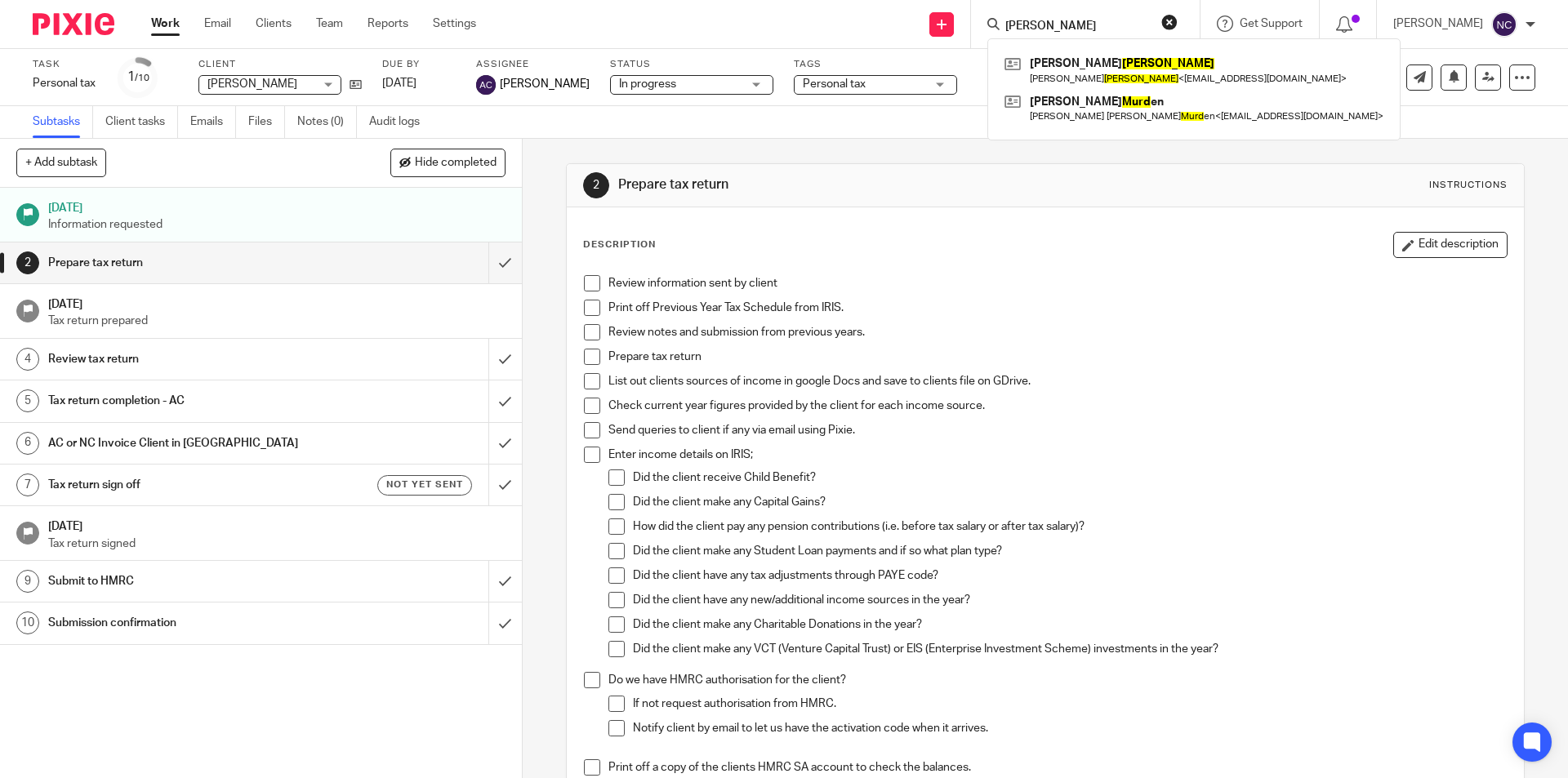
type input "[PERSON_NAME]"
click button "submit" at bounding box center [0, 0] width 0 height 0
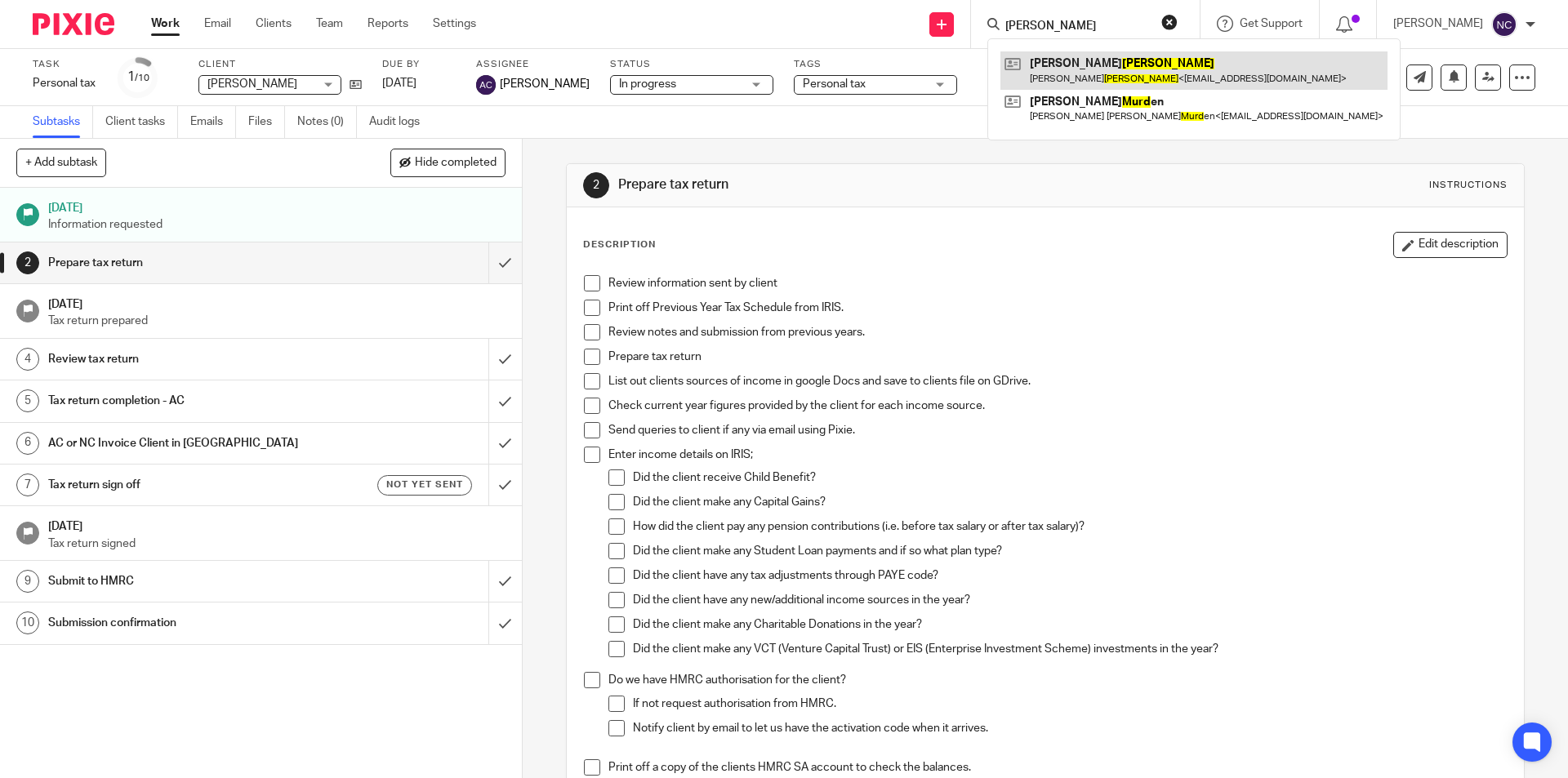
click at [1070, 55] on link at bounding box center [1194, 71] width 387 height 37
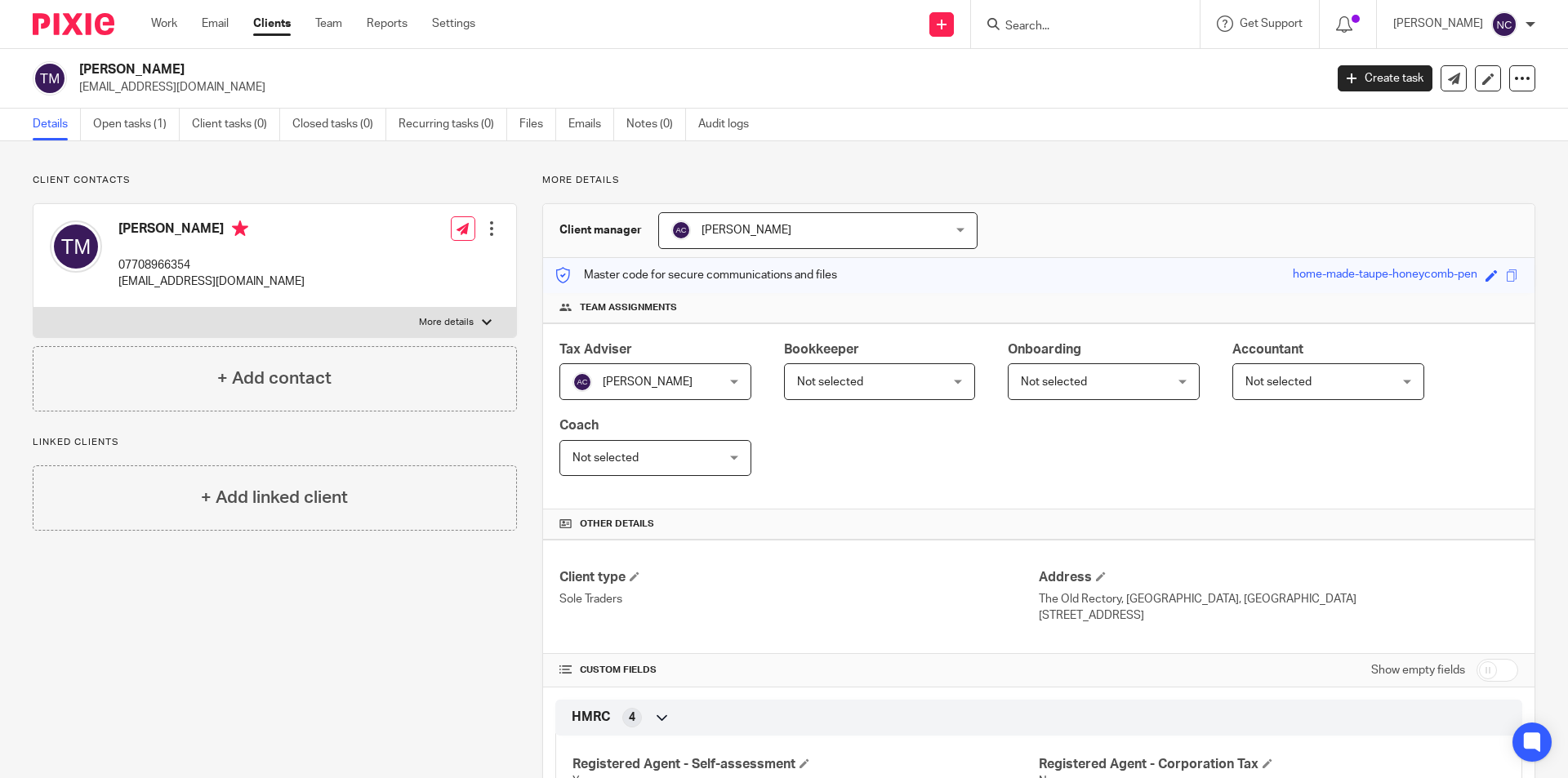
click at [488, 223] on div at bounding box center [491, 228] width 17 height 17
click at [439, 265] on link "Edit contact" at bounding box center [414, 265] width 156 height 24
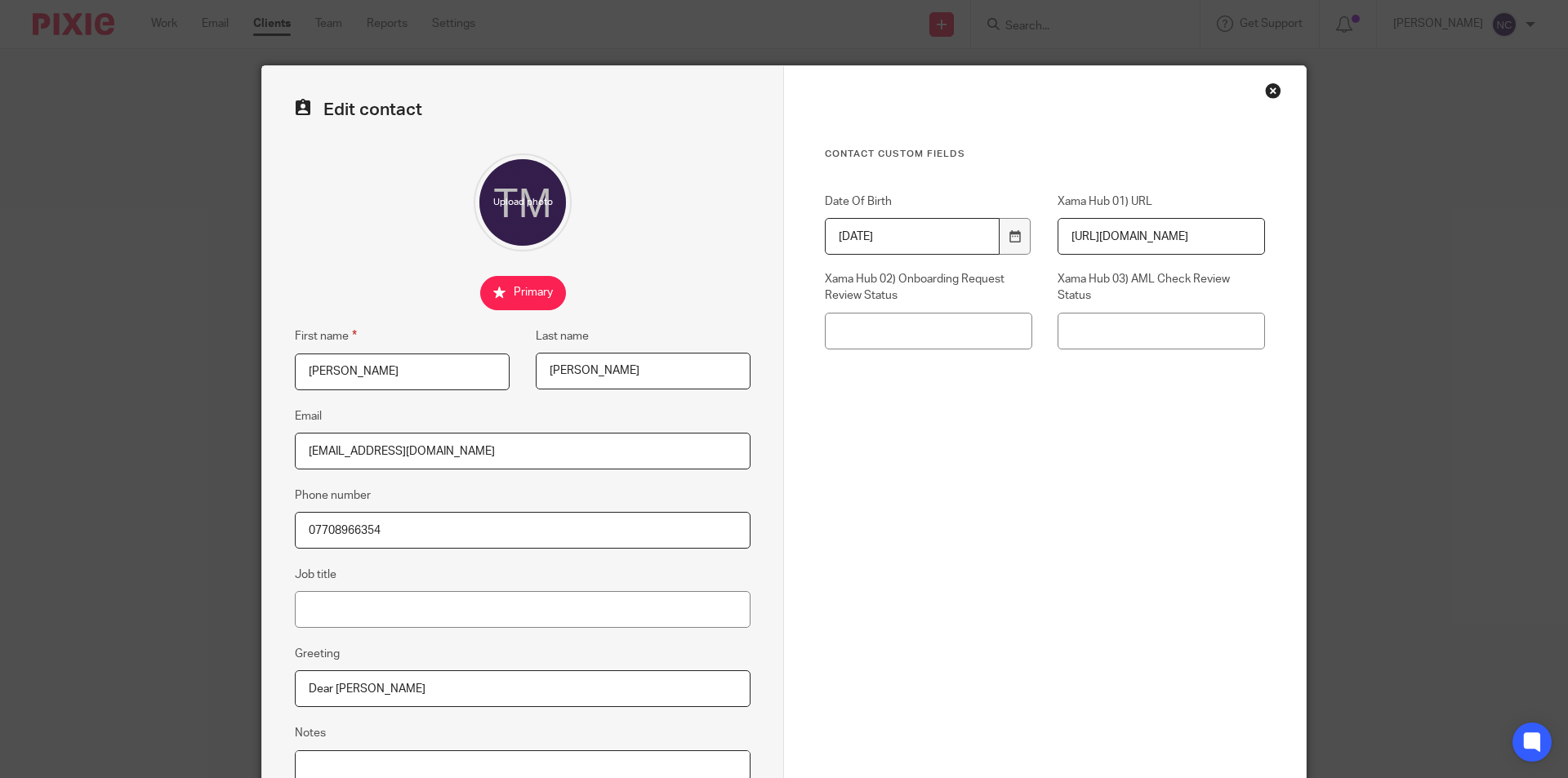
scroll to position [147, 0]
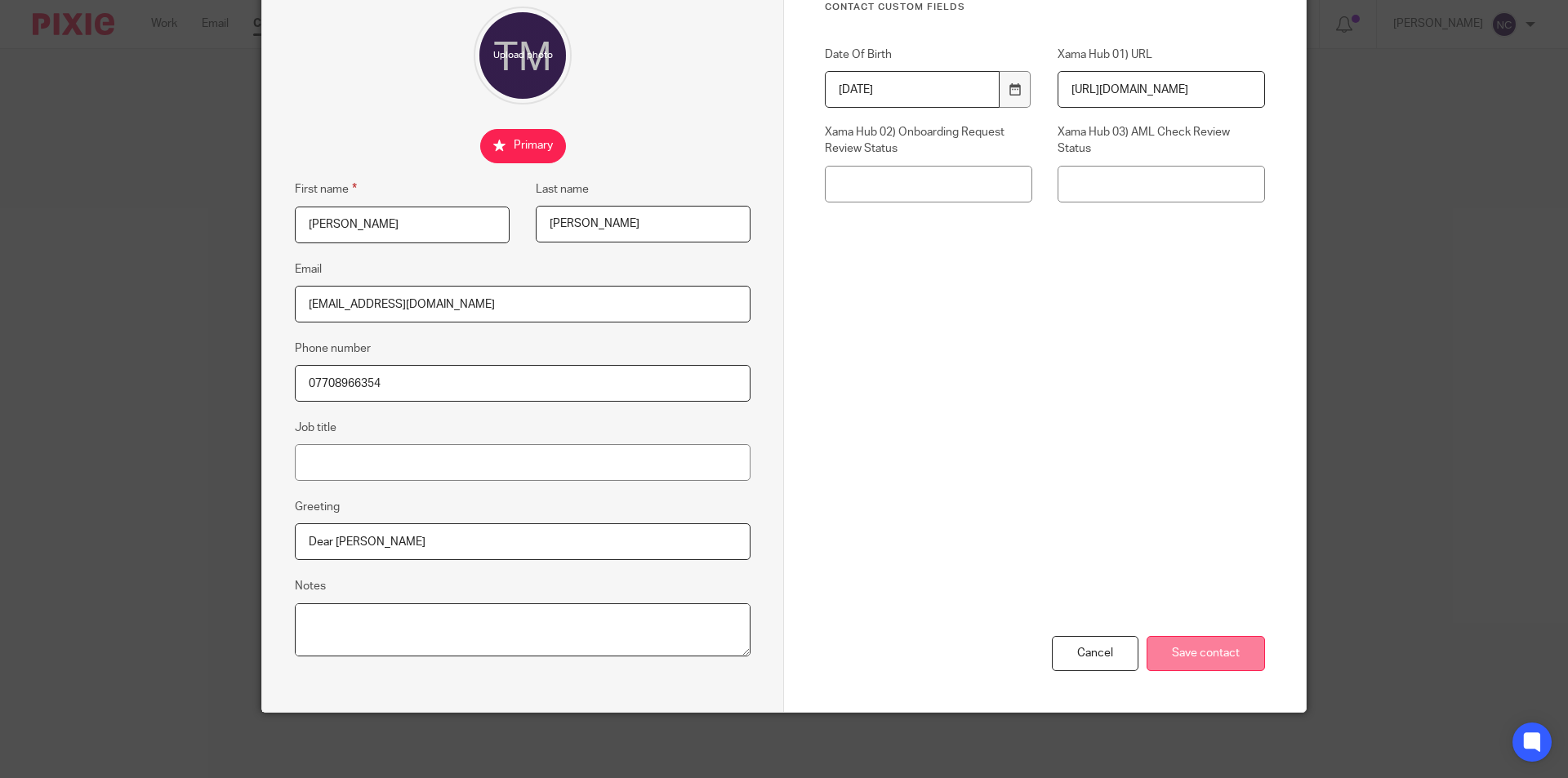
click at [1201, 664] on input "Save contact" at bounding box center [1205, 654] width 119 height 35
click at [1190, 661] on input "Save contact" at bounding box center [1205, 654] width 119 height 35
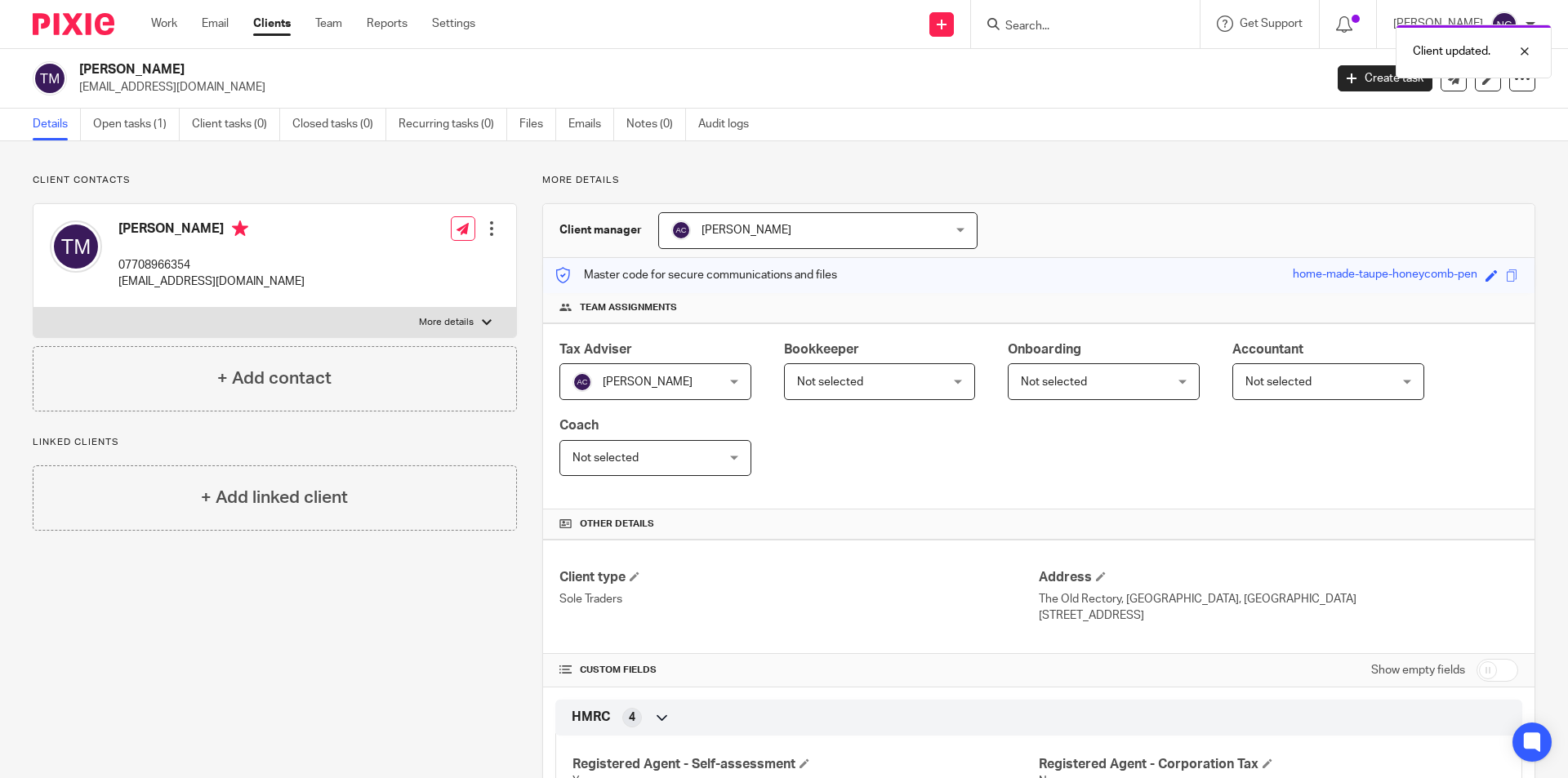
click at [493, 313] on label "More details" at bounding box center [274, 322] width 483 height 29
click at [33, 308] on input "More details" at bounding box center [32, 307] width 1 height 1
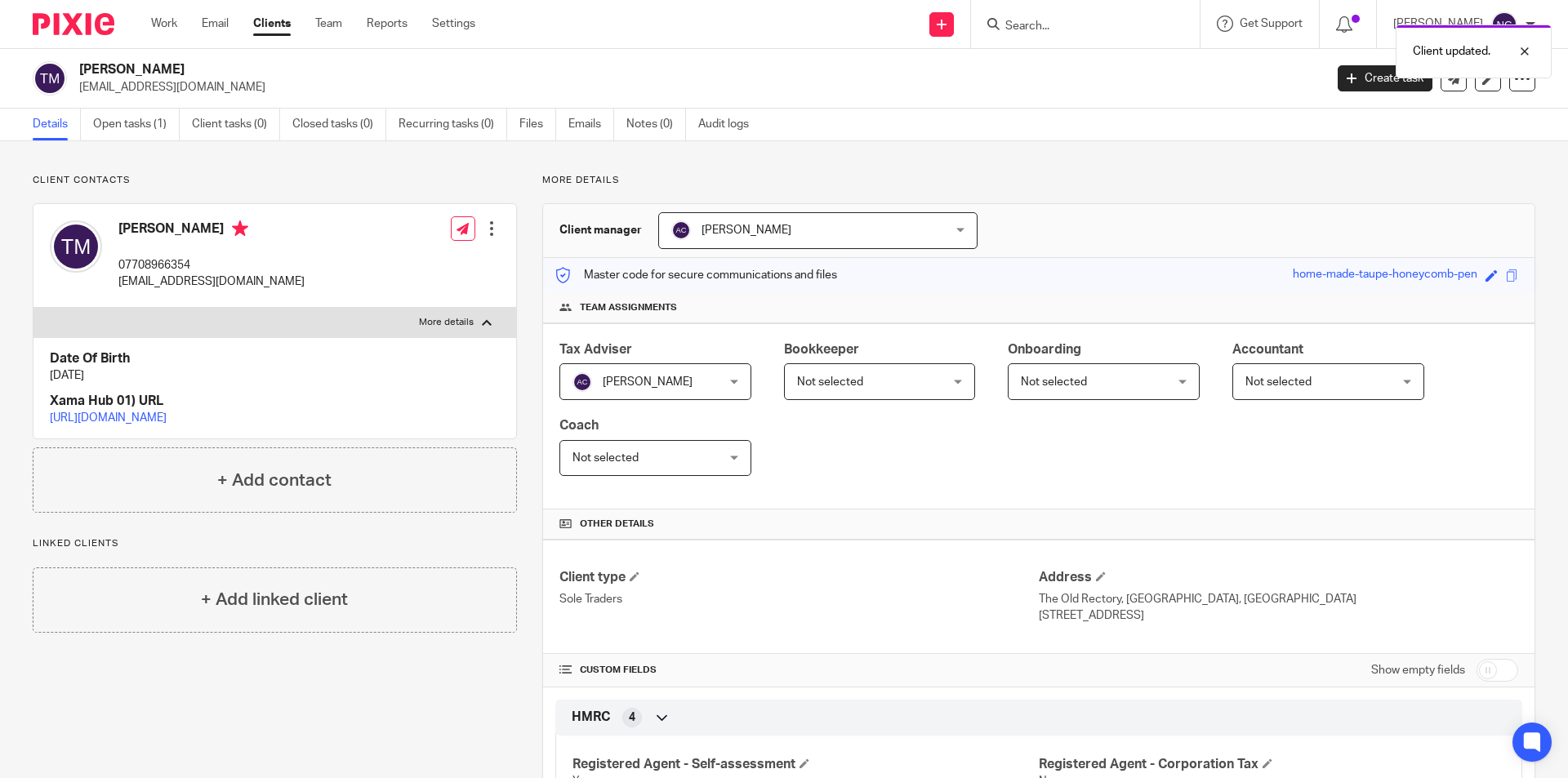
click at [490, 323] on label "More details" at bounding box center [274, 322] width 483 height 29
click at [33, 308] on input "More details" at bounding box center [32, 307] width 1 height 1
checkbox input "false"
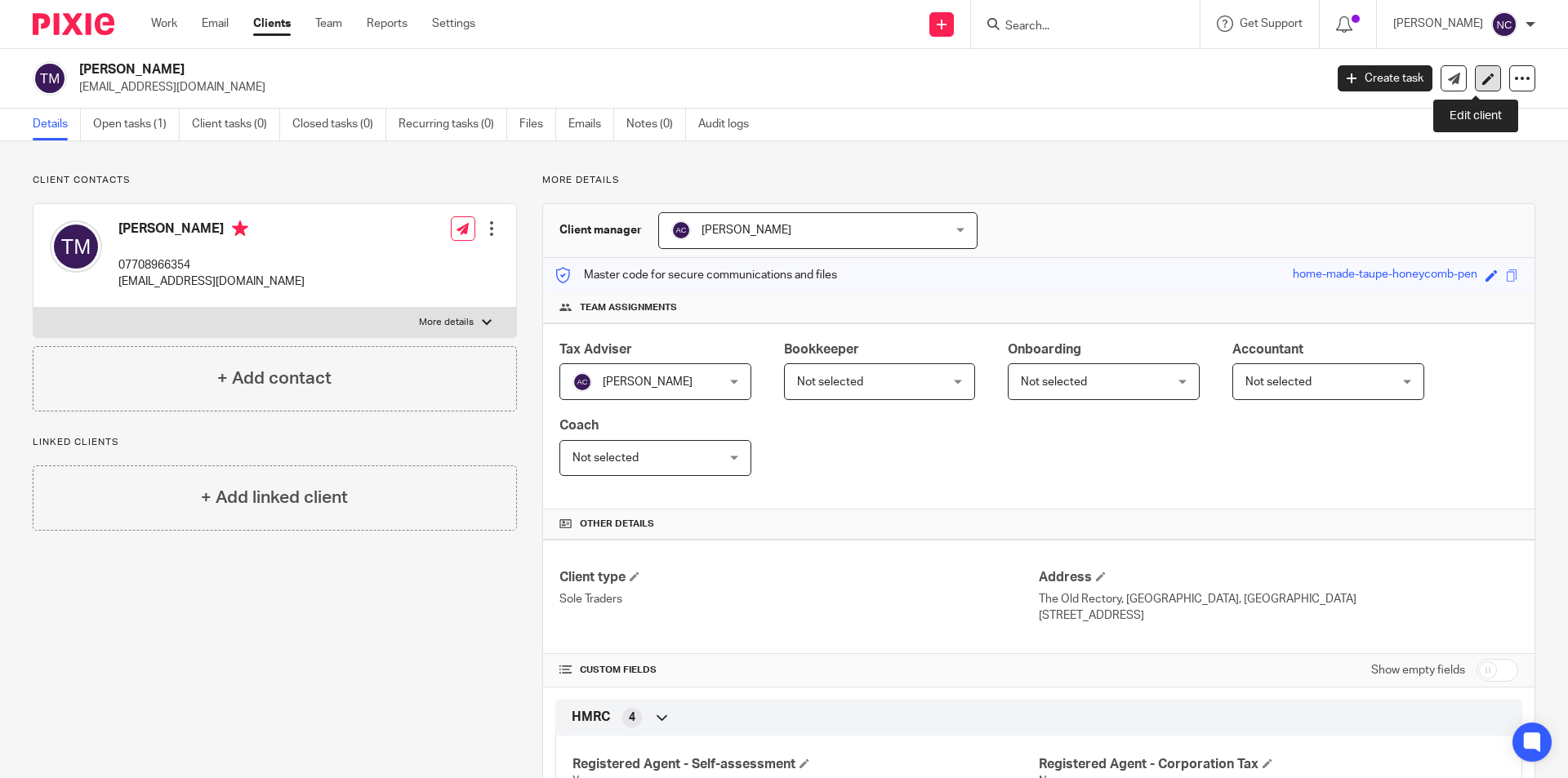
click at [1483, 84] on icon at bounding box center [1489, 78] width 13 height 13
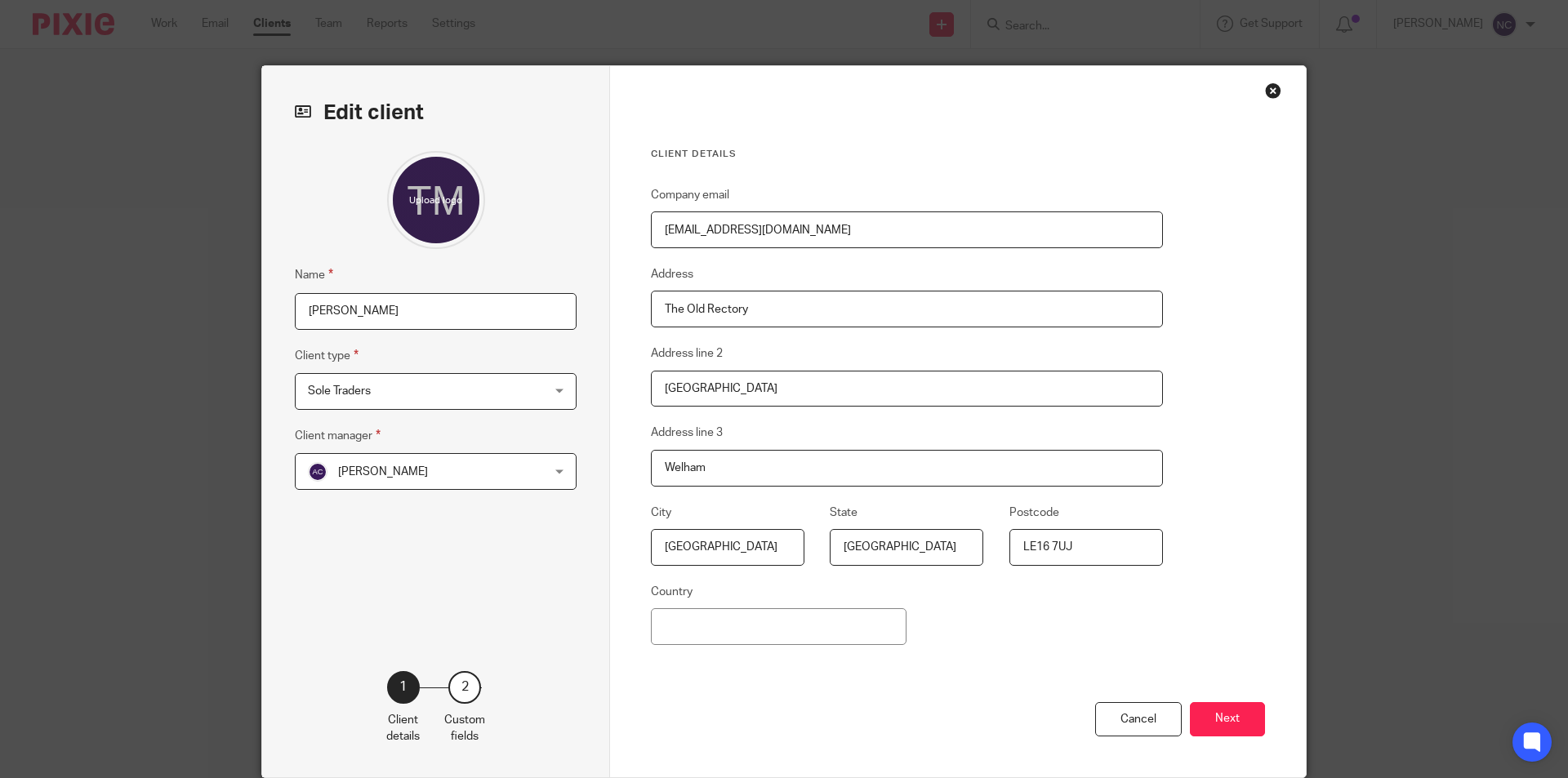
drag, startPoint x: 655, startPoint y: 310, endPoint x: 846, endPoint y: 324, distance: 191.5
click at [846, 324] on input "The Old Rectory" at bounding box center [906, 310] width 513 height 37
type input "Glebe Cottate"
click at [671, 397] on input "[GEOGRAPHIC_DATA]" at bounding box center [906, 389] width 513 height 37
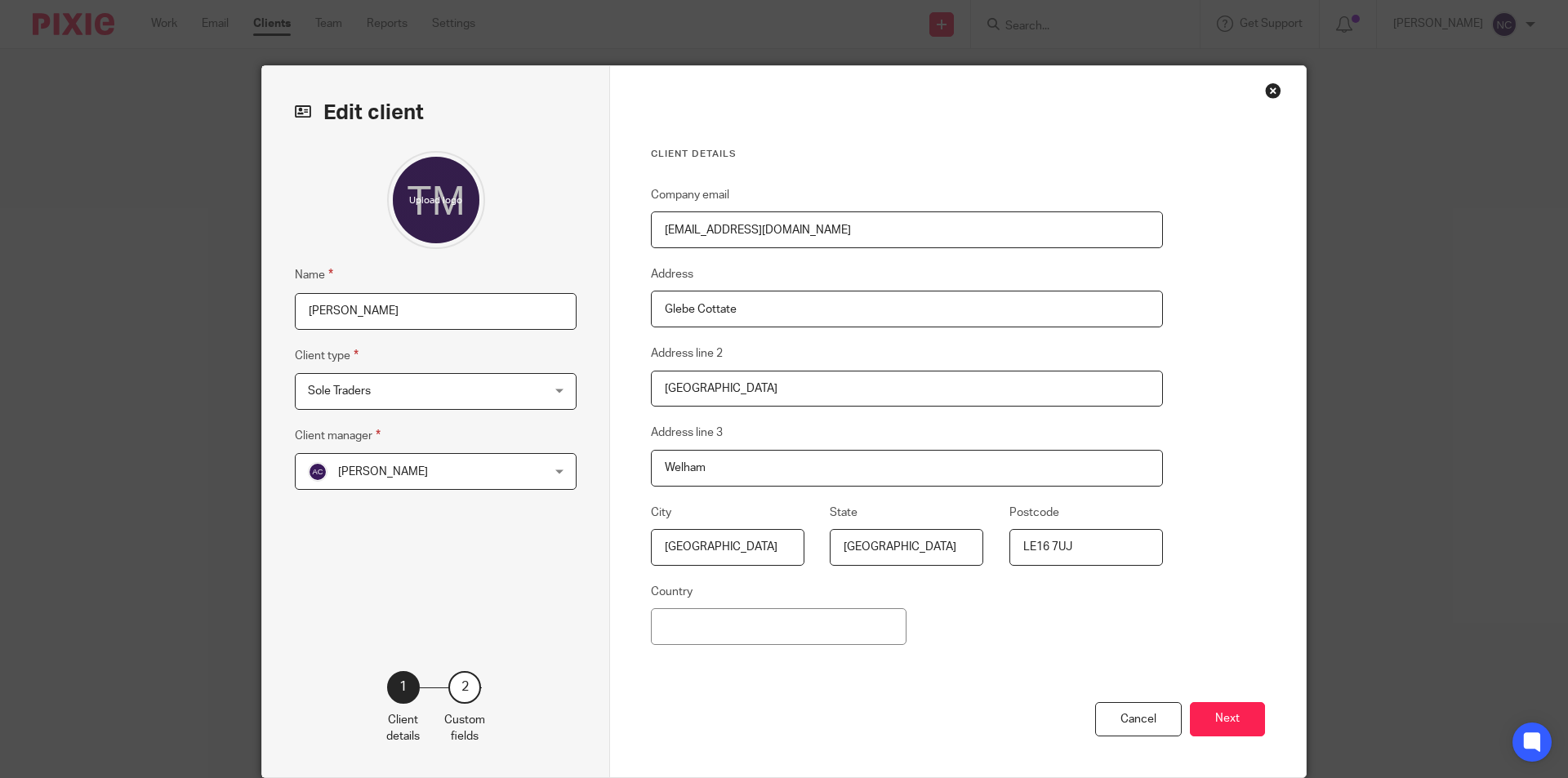
click at [671, 397] on input "[GEOGRAPHIC_DATA]" at bounding box center [906, 389] width 513 height 37
type input "[STREET_ADDRESS]"
type input "Uppingham"
type input "Rutland"
type input "LE159TT"
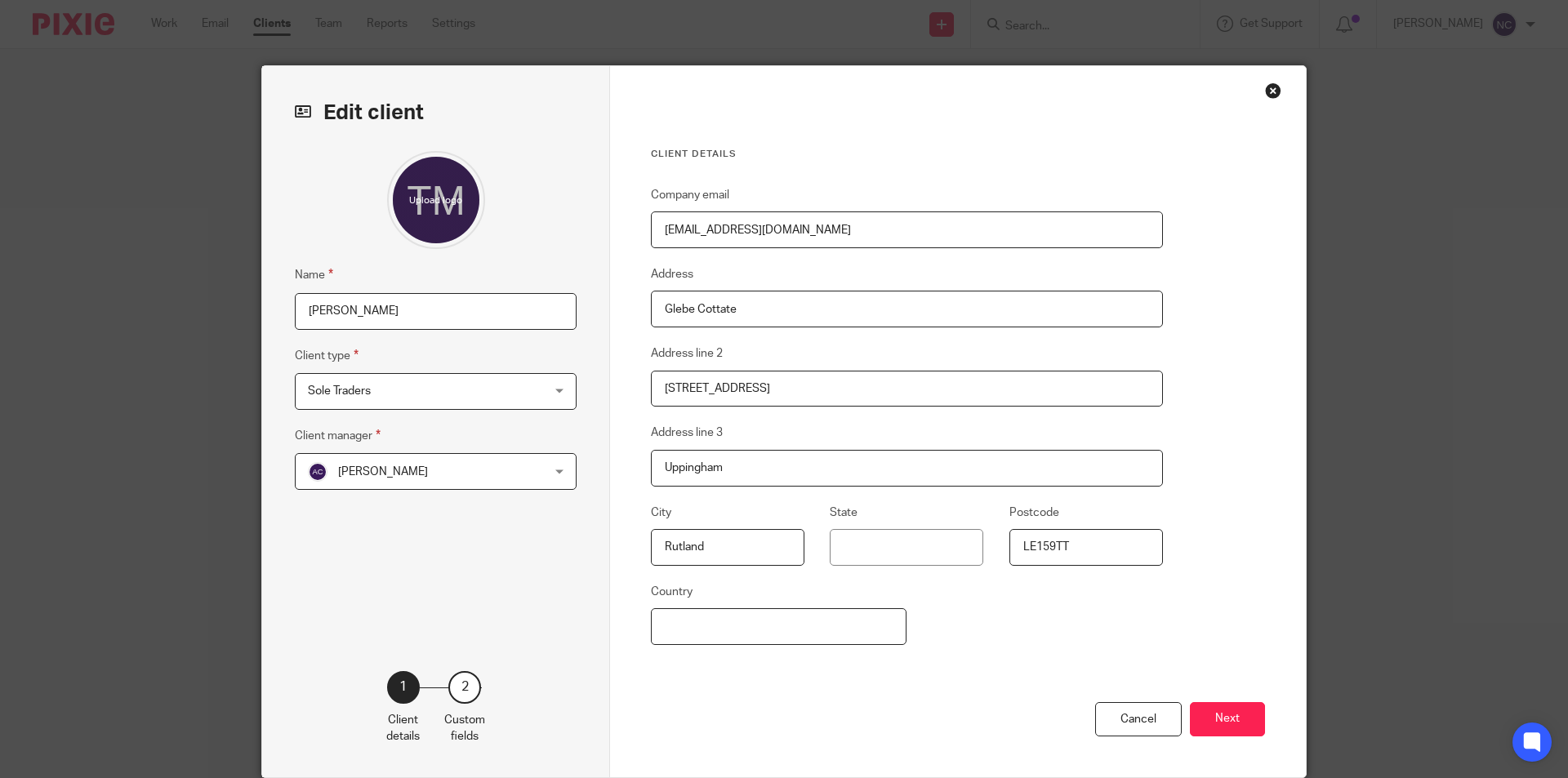
click at [900, 620] on input "Country" at bounding box center [778, 627] width 256 height 37
click at [1219, 723] on button "Next" at bounding box center [1227, 720] width 75 height 35
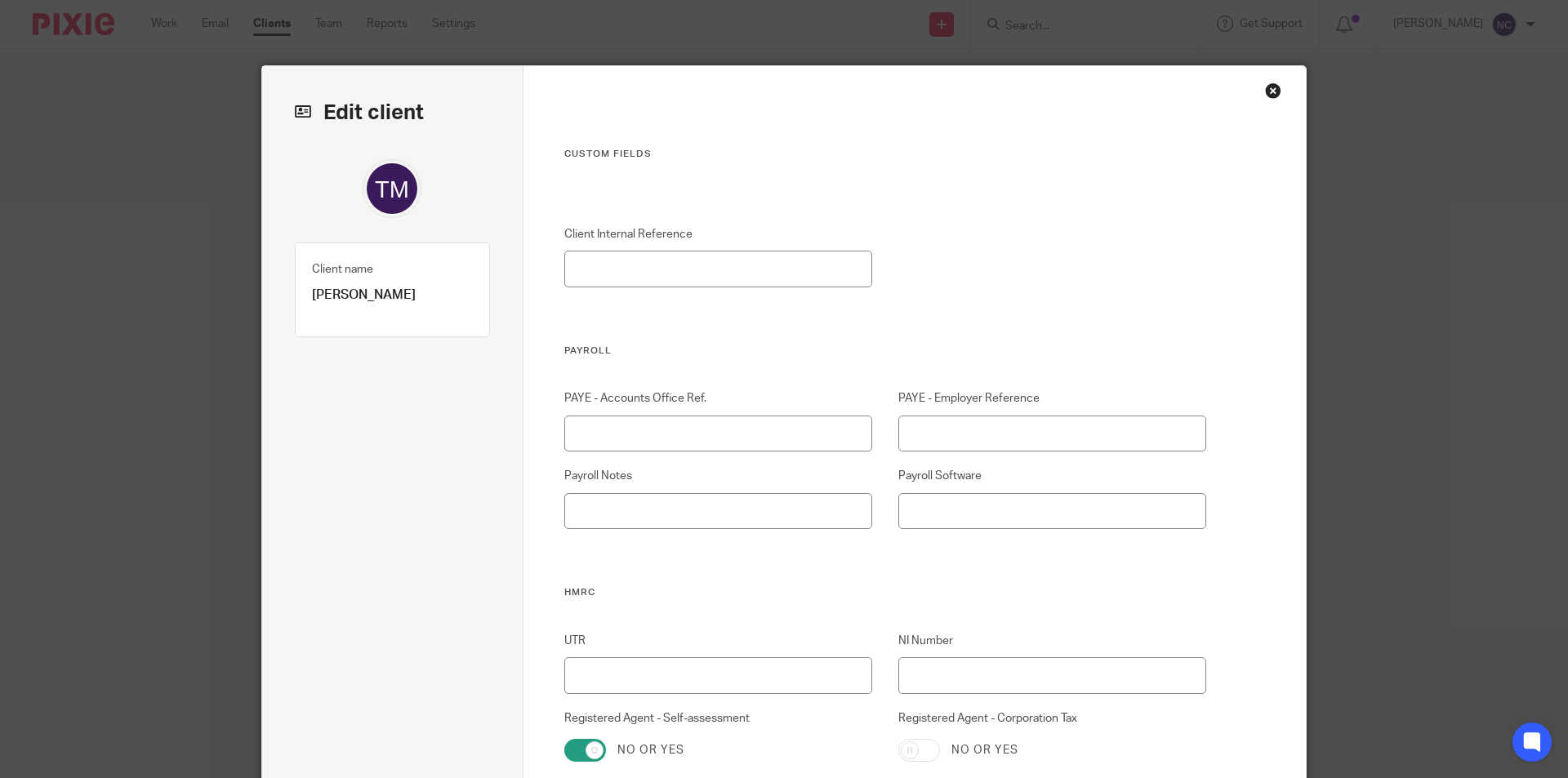
scroll to position [381, 0]
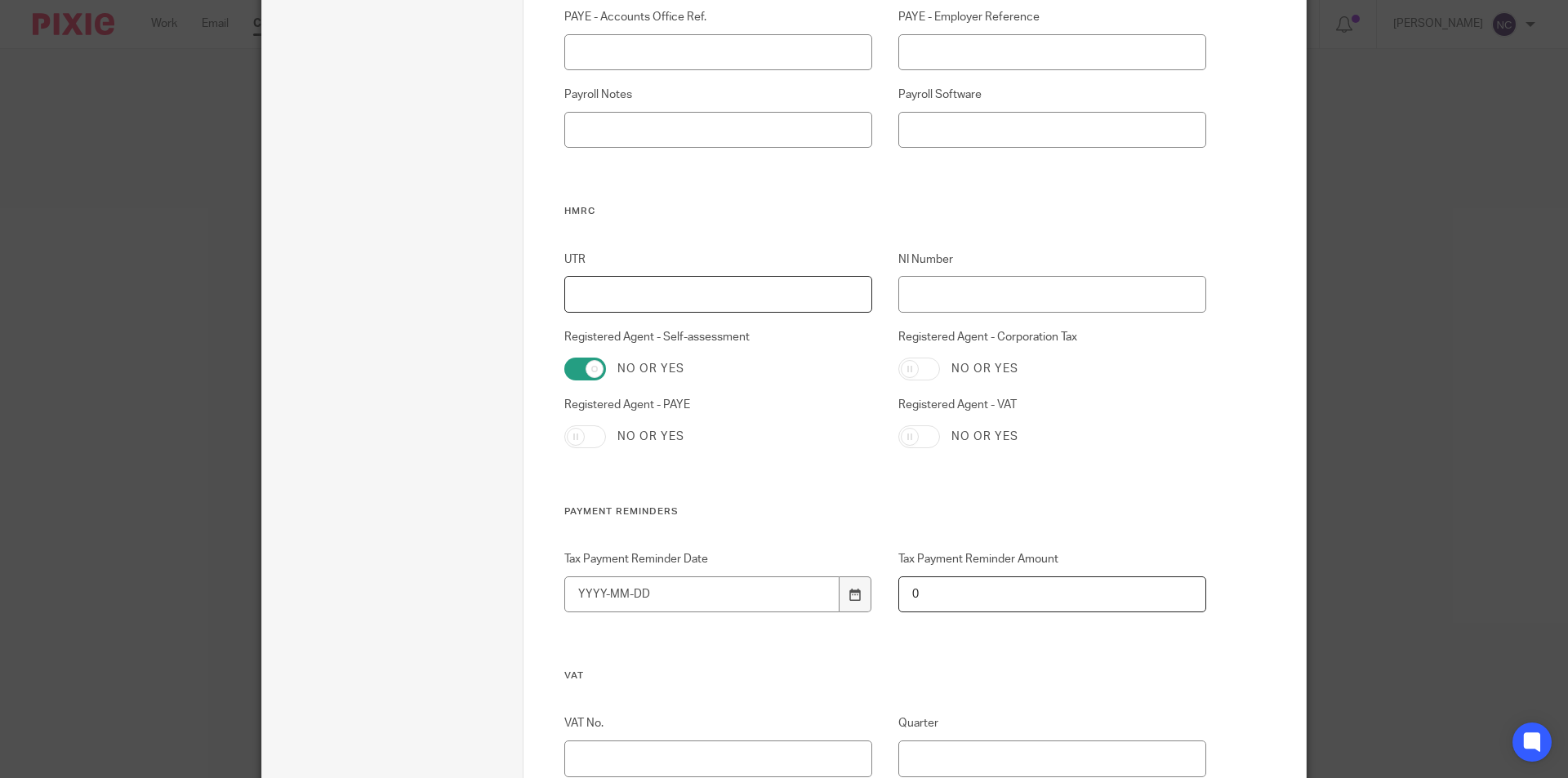
click at [606, 303] on input "UTR" at bounding box center [718, 295] width 309 height 37
type input "6719473235"
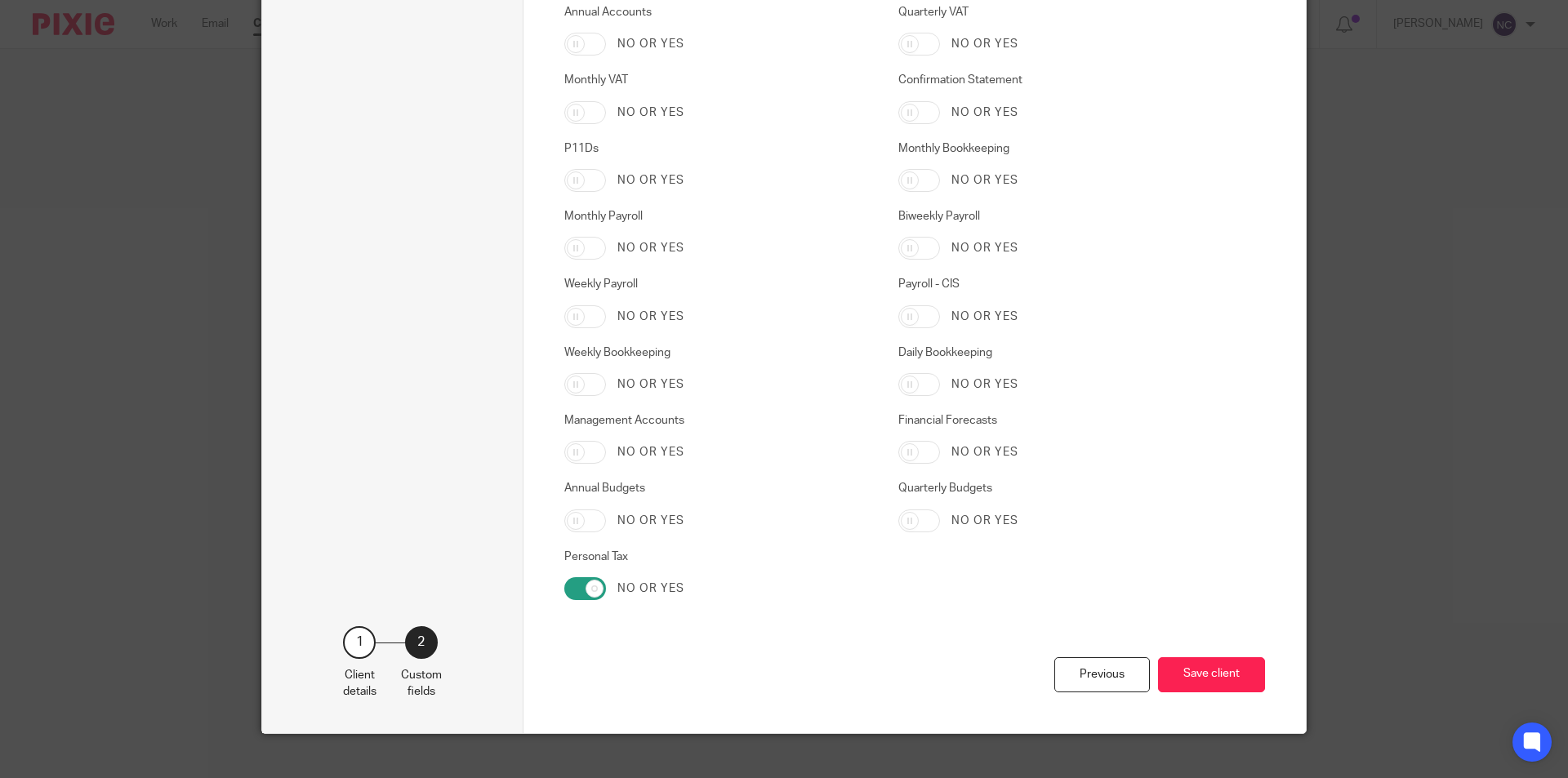
scroll to position [2566, 0]
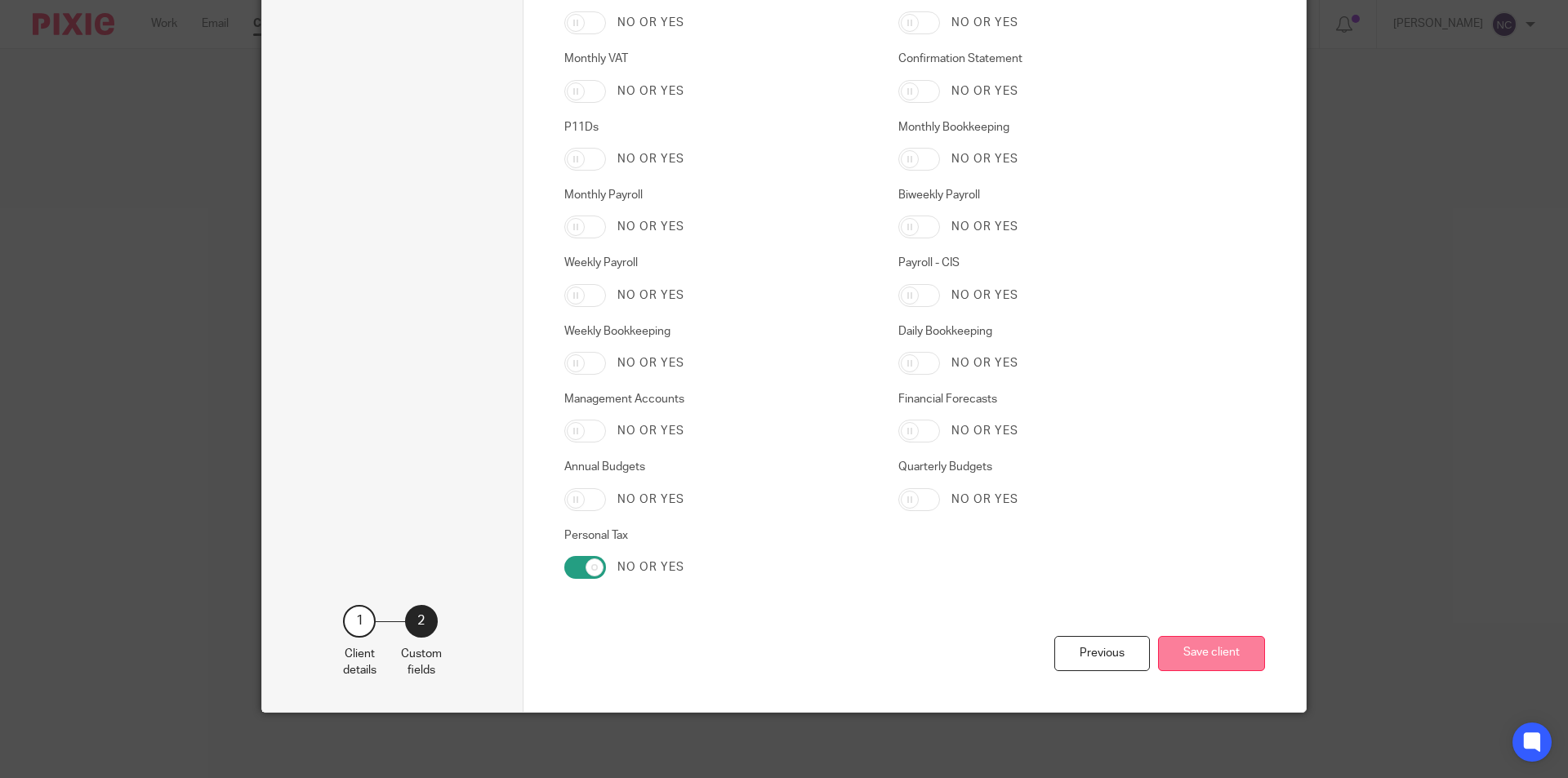
type input "JG582031D"
click at [1204, 661] on button "Save client" at bounding box center [1211, 654] width 107 height 35
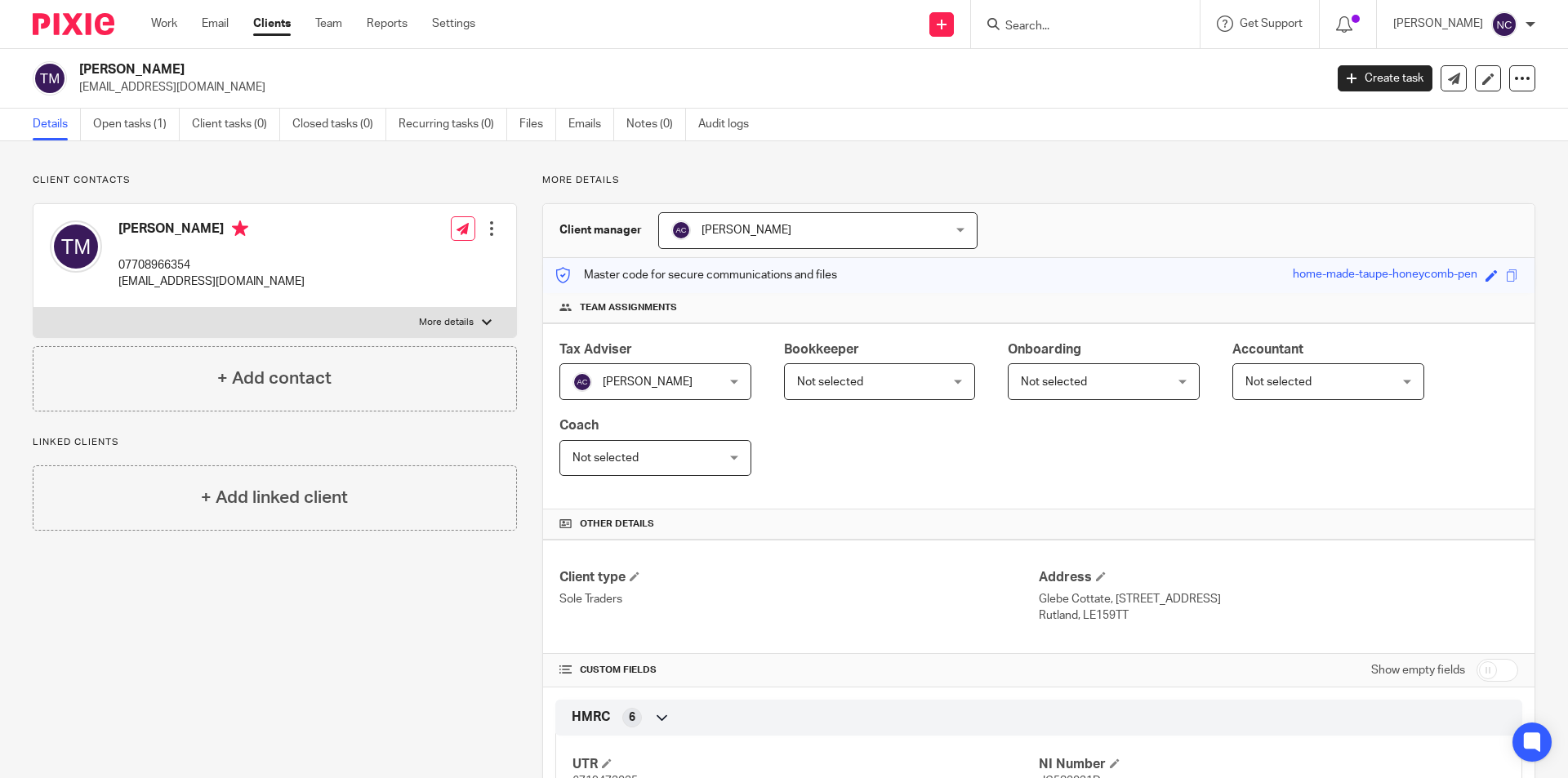
click at [459, 321] on p "More details" at bounding box center [447, 322] width 55 height 13
click at [33, 308] on input "More details" at bounding box center [32, 307] width 1 height 1
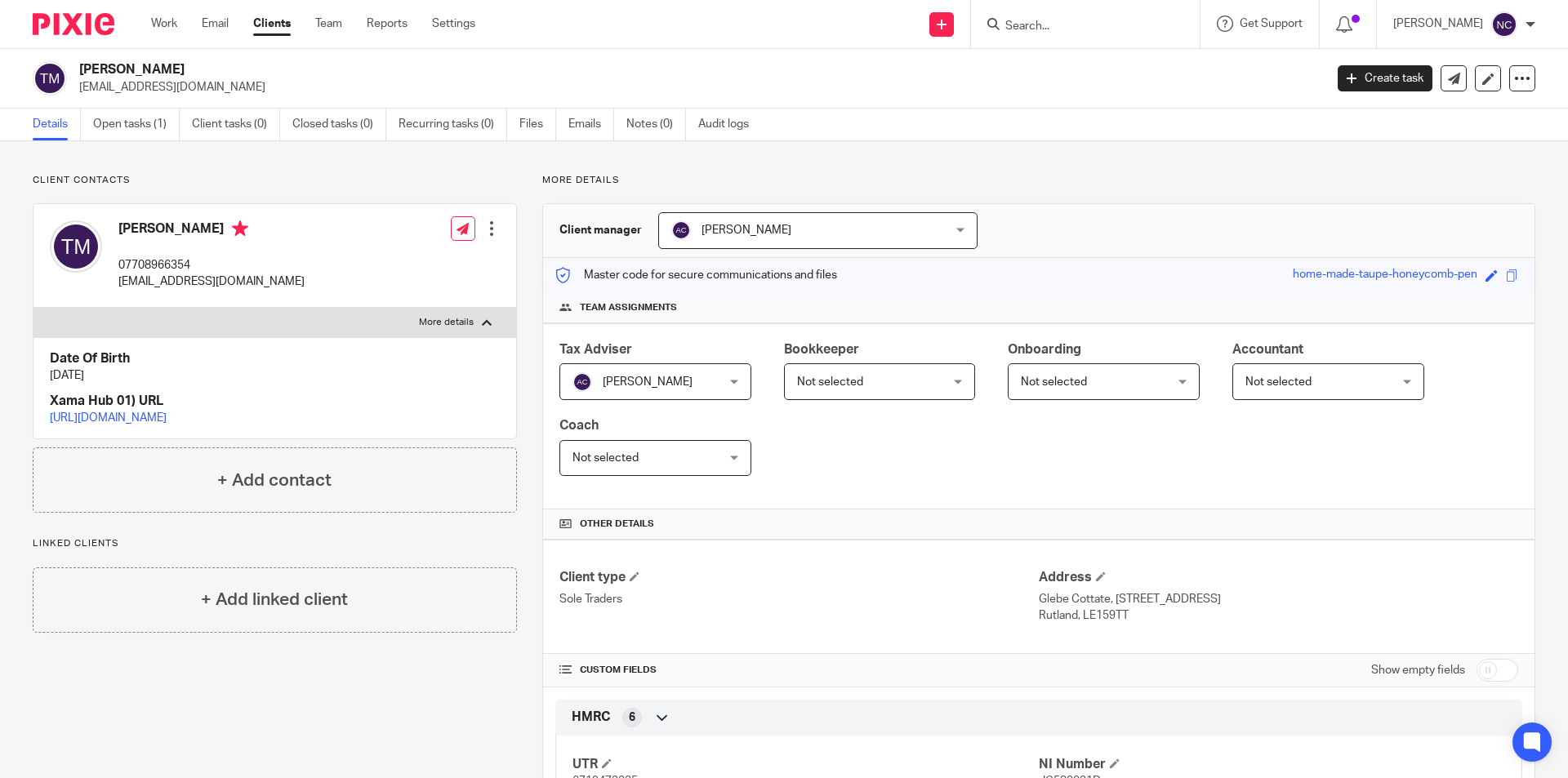
click at [459, 321] on p "More details" at bounding box center [447, 322] width 55 height 13
click at [33, 308] on input "More details" at bounding box center [32, 307] width 1 height 1
checkbox input "false"
